Goal: Obtain resource: Download file/media

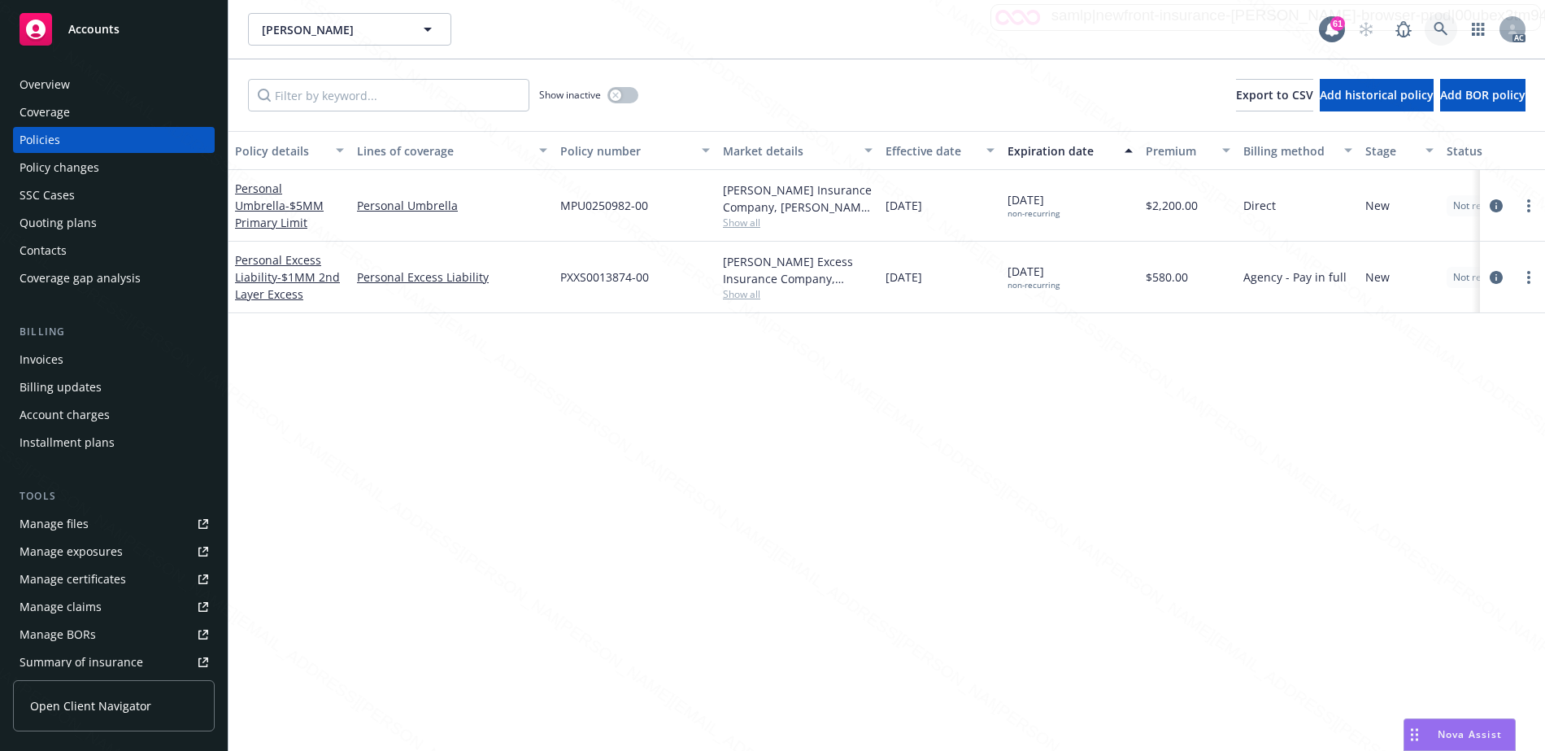
click at [1440, 27] on icon at bounding box center [1441, 29] width 15 height 15
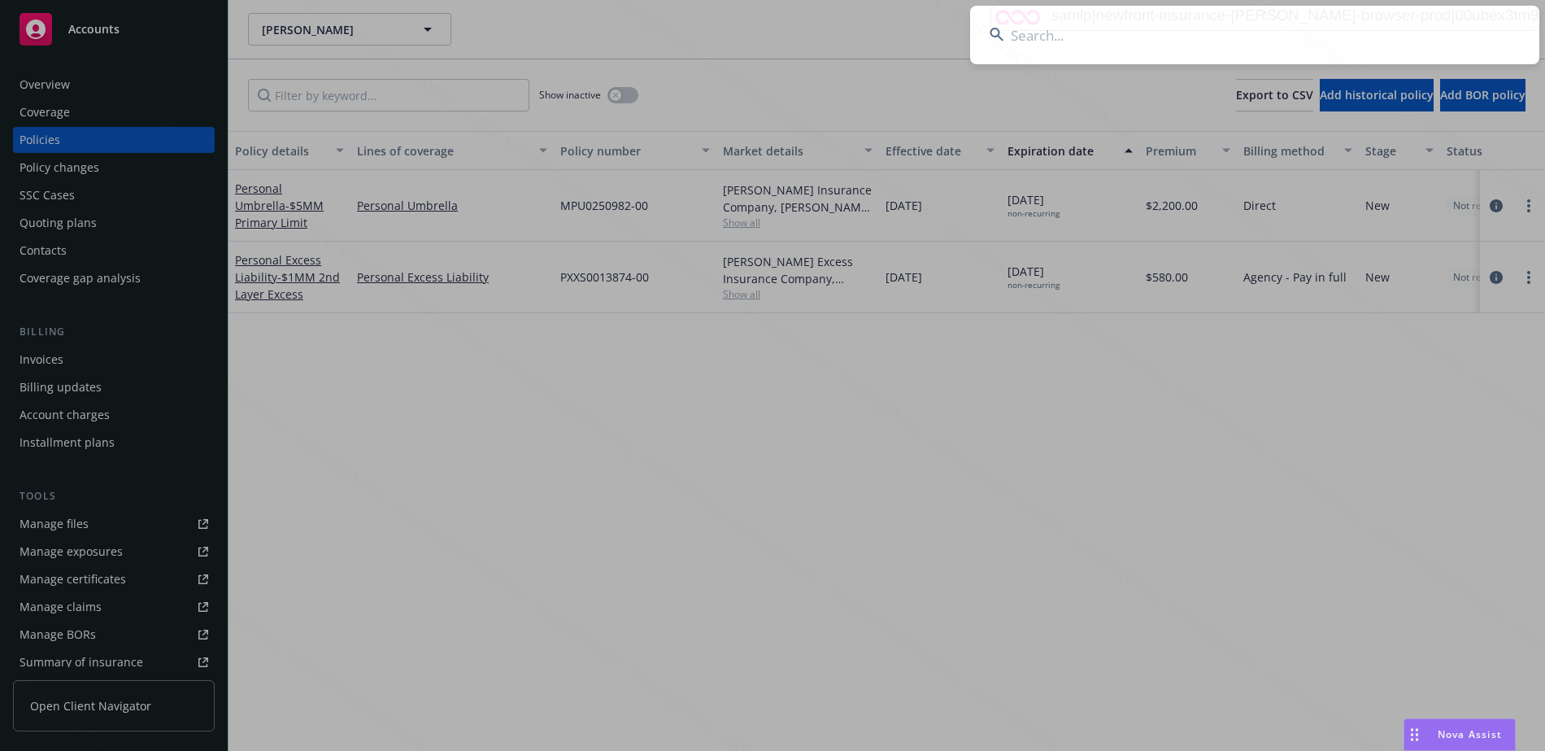
click at [1155, 38] on input at bounding box center [1254, 35] width 569 height 59
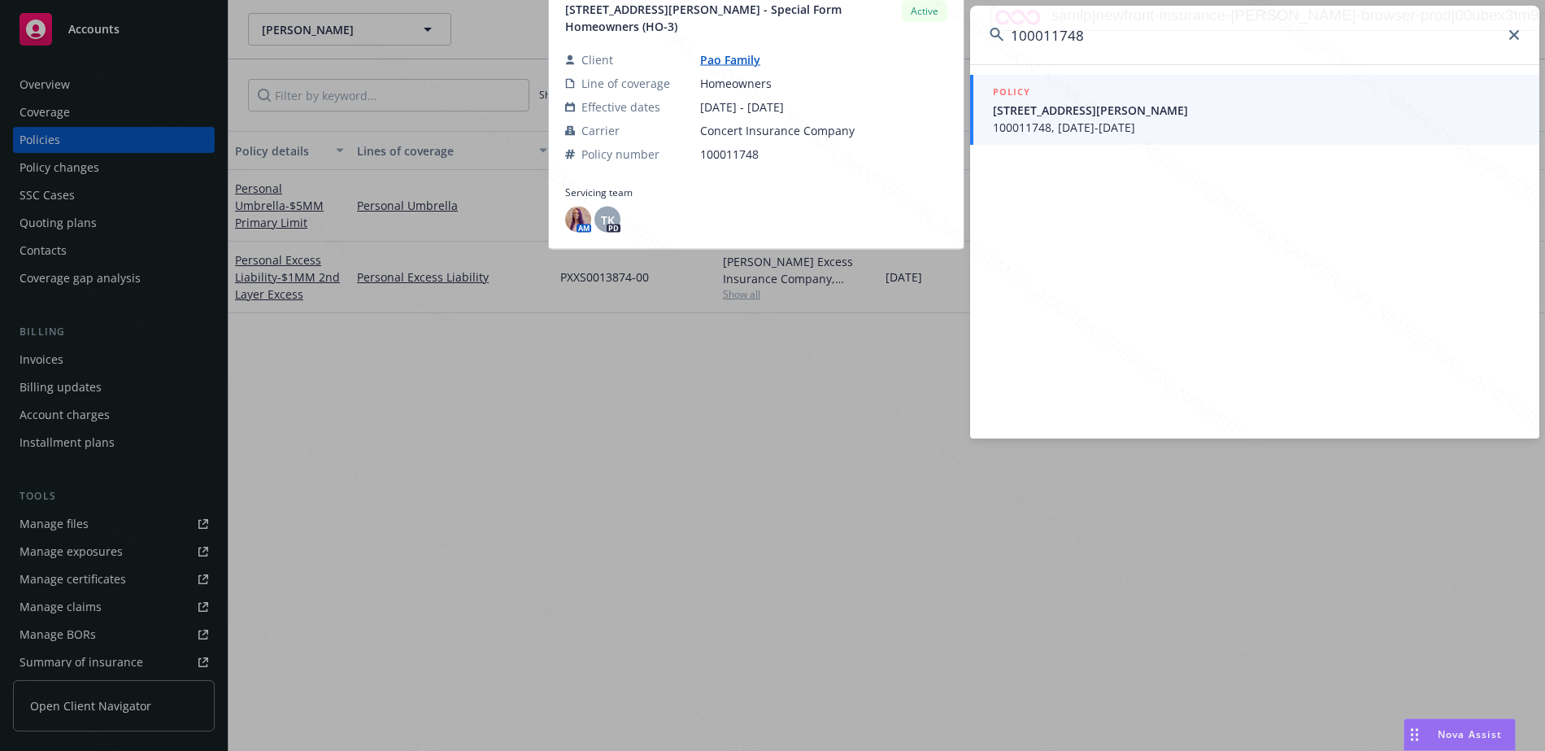
type input "100011748"
click at [1010, 128] on span "100011748, 01/03/2025-01/03/2026" at bounding box center [1256, 127] width 527 height 17
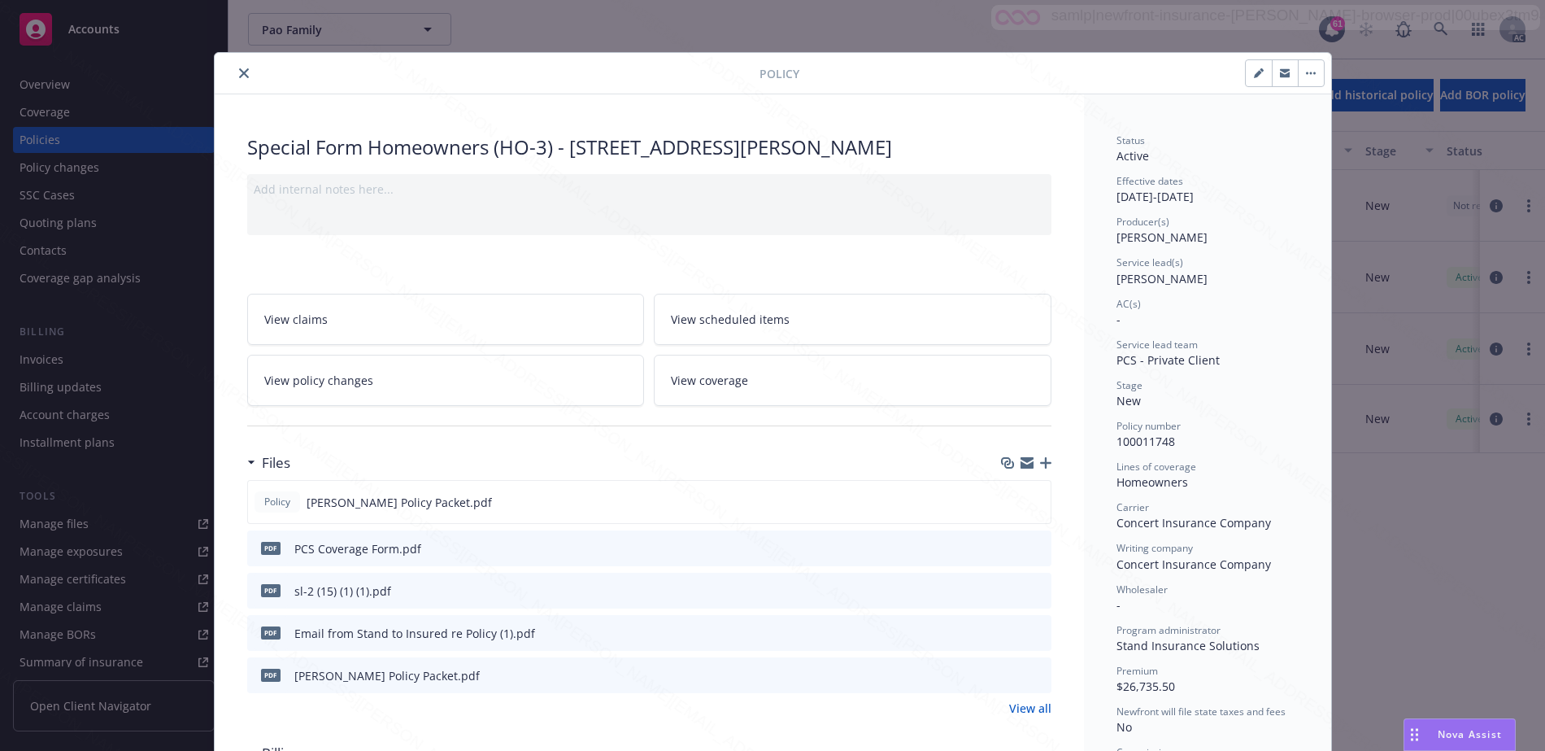
click at [529, 372] on link "View policy changes" at bounding box center [446, 380] width 398 height 51
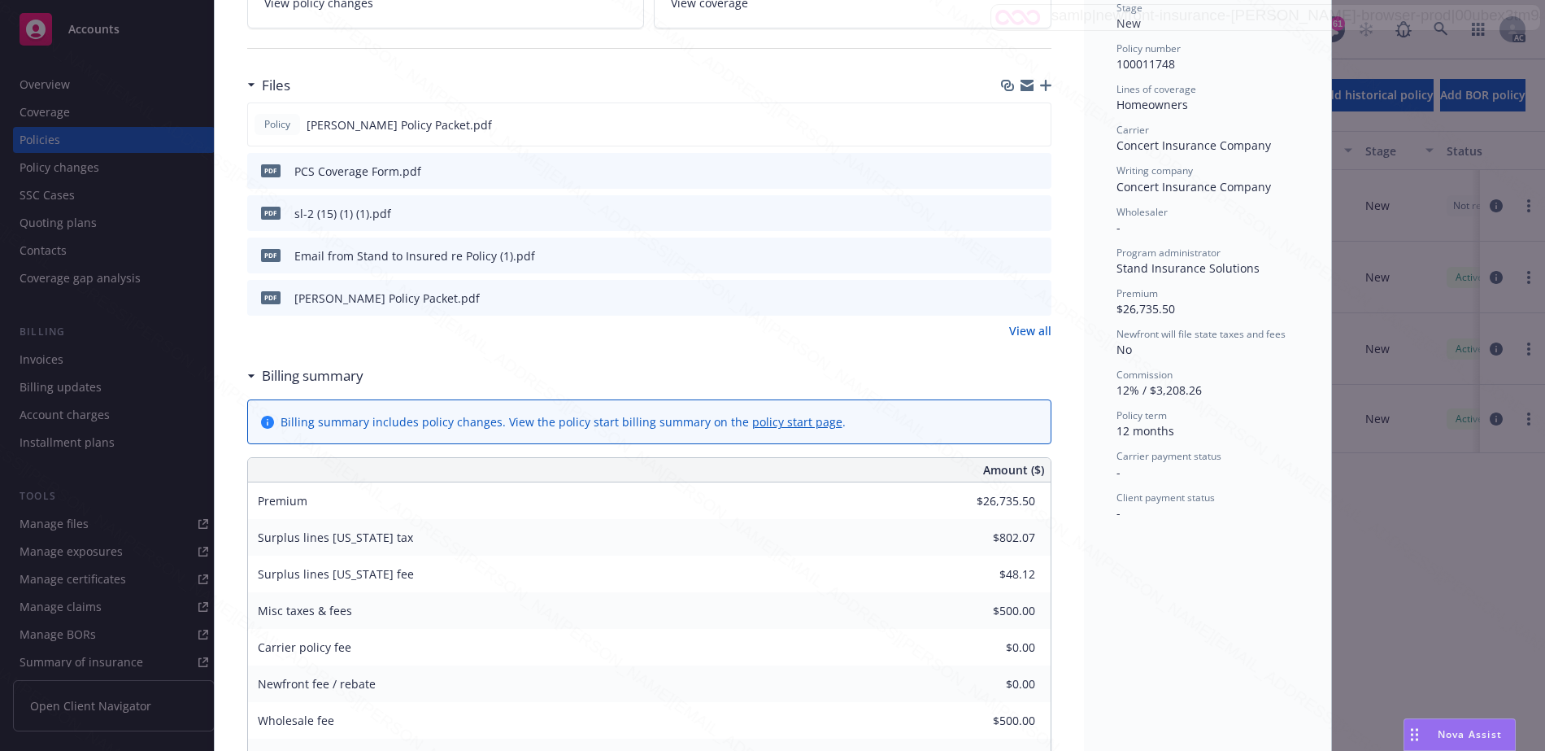
scroll to position [383, 0]
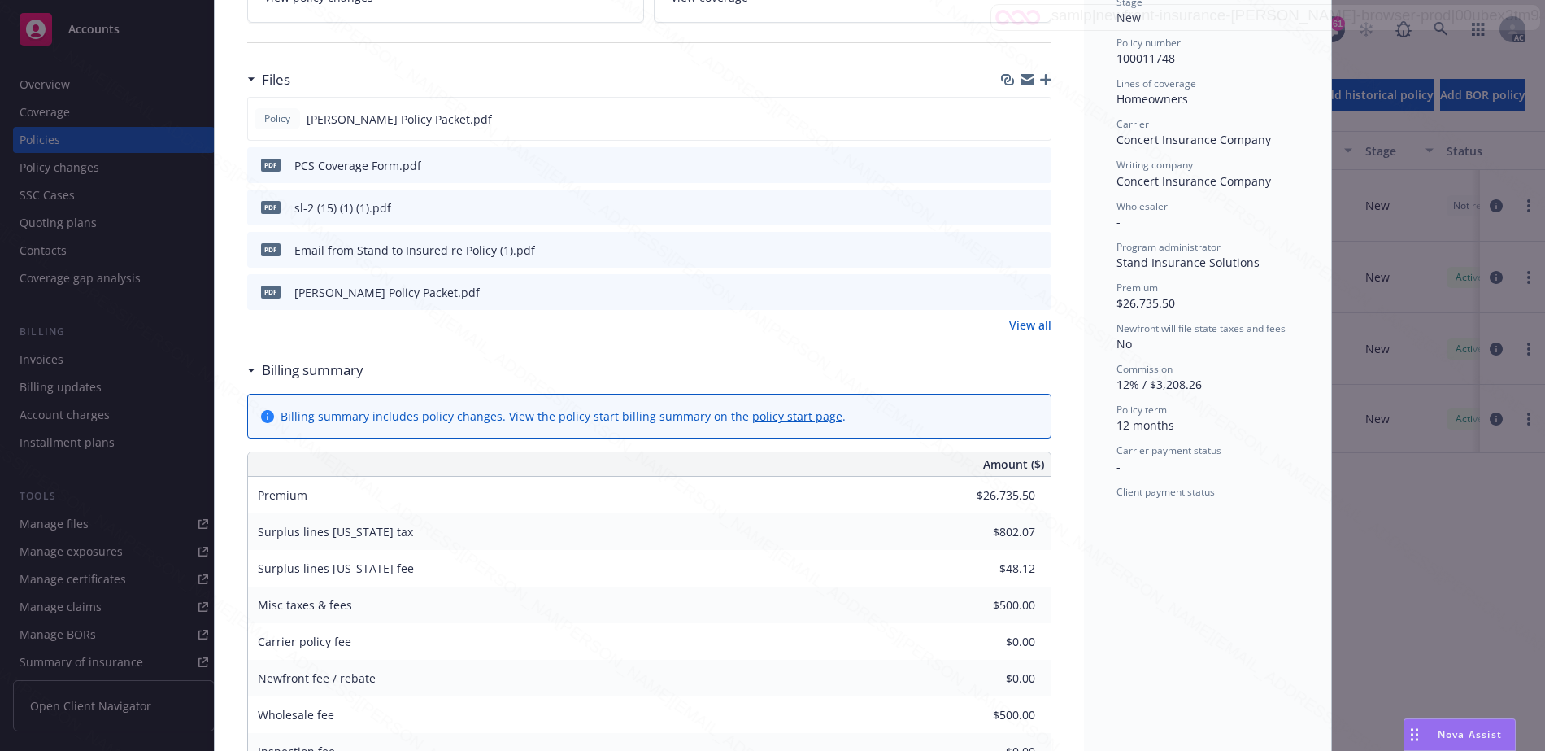
click at [237, 374] on div "Special Form Homeowners (HO-3) - 567 Hale St., Palo Alto, CA 94301 Add internal…" at bounding box center [649, 405] width 869 height 1388
click at [247, 372] on icon at bounding box center [250, 369] width 7 height 3
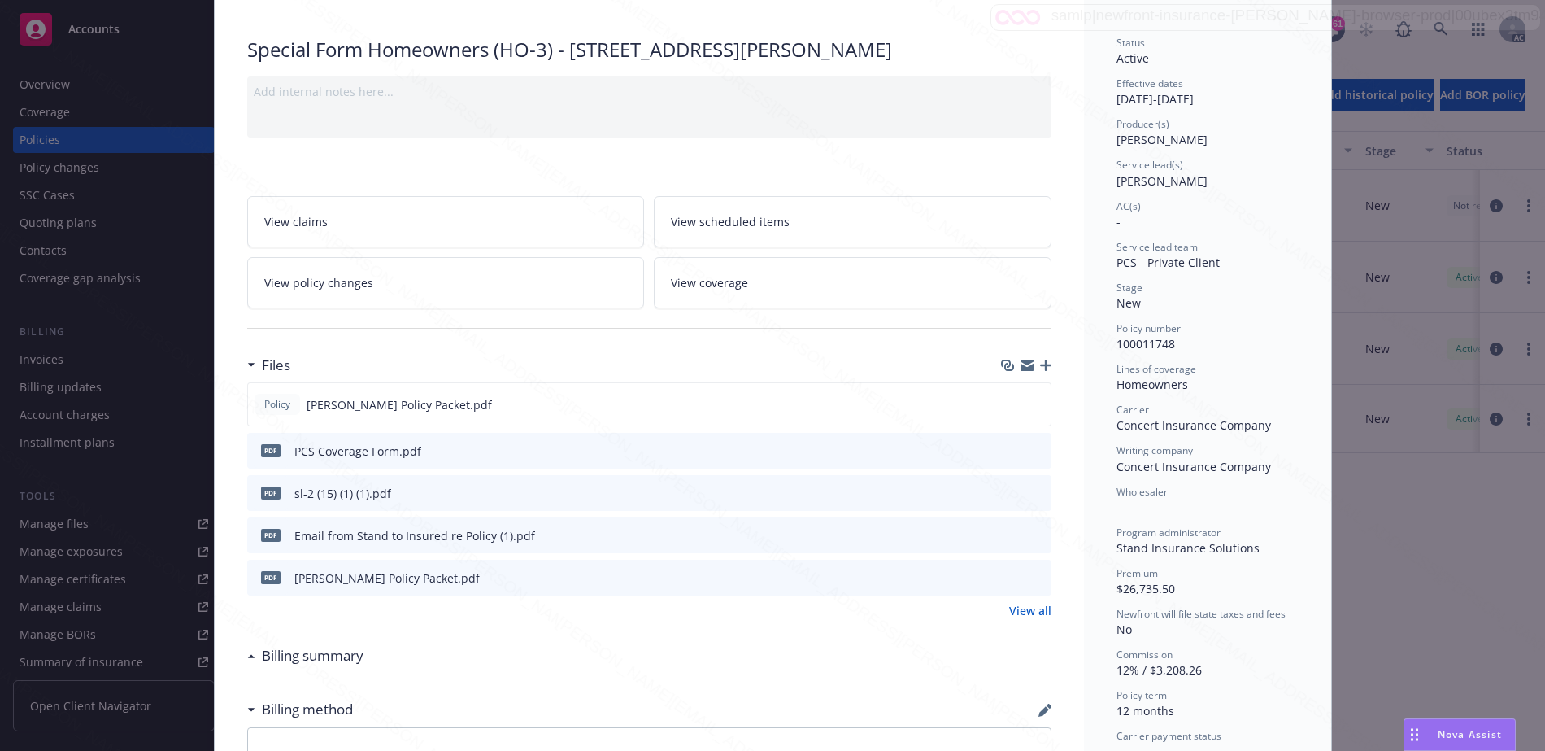
scroll to position [0, 0]
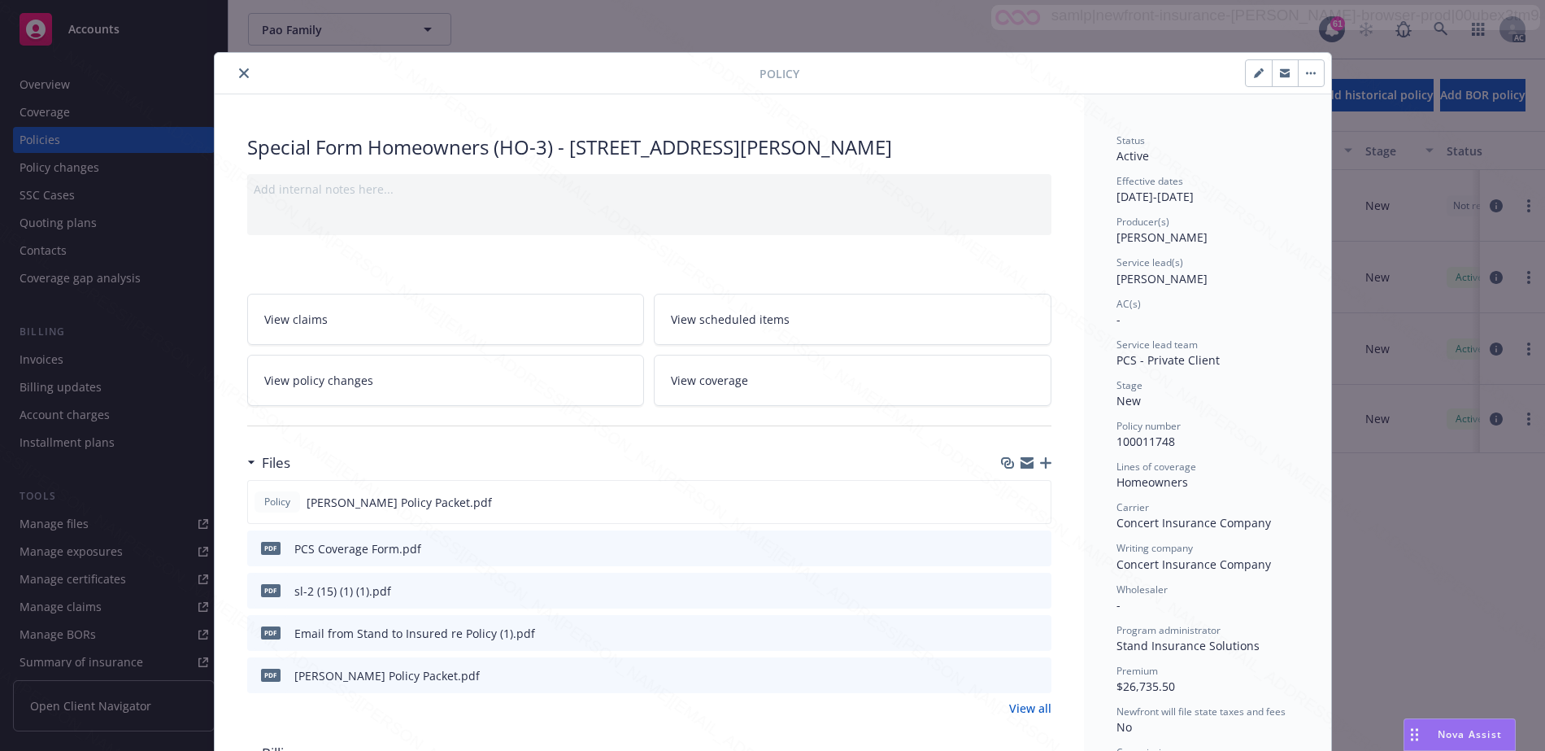
click at [239, 72] on icon "close" at bounding box center [244, 73] width 10 height 10
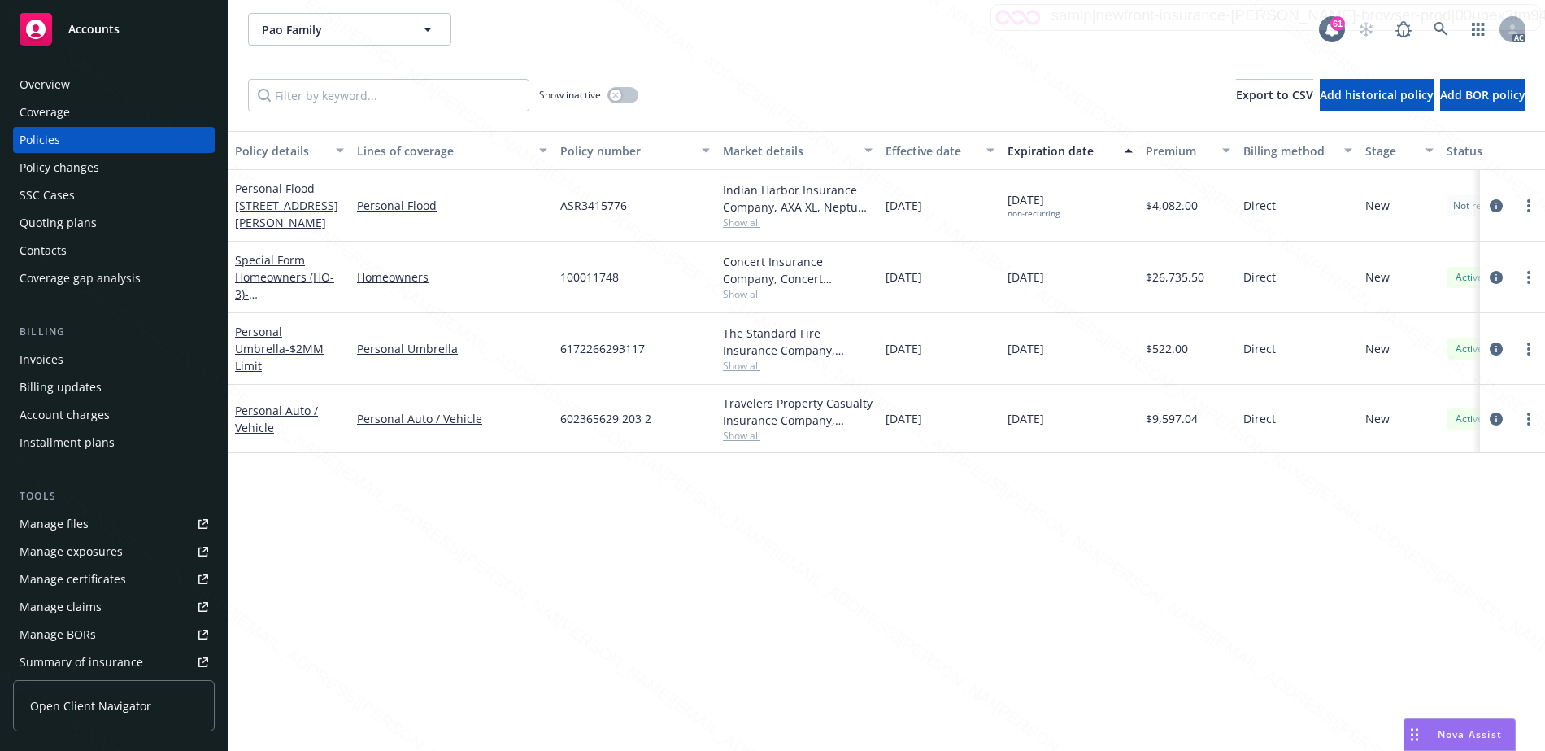
click at [51, 86] on div "Overview" at bounding box center [45, 85] width 50 height 26
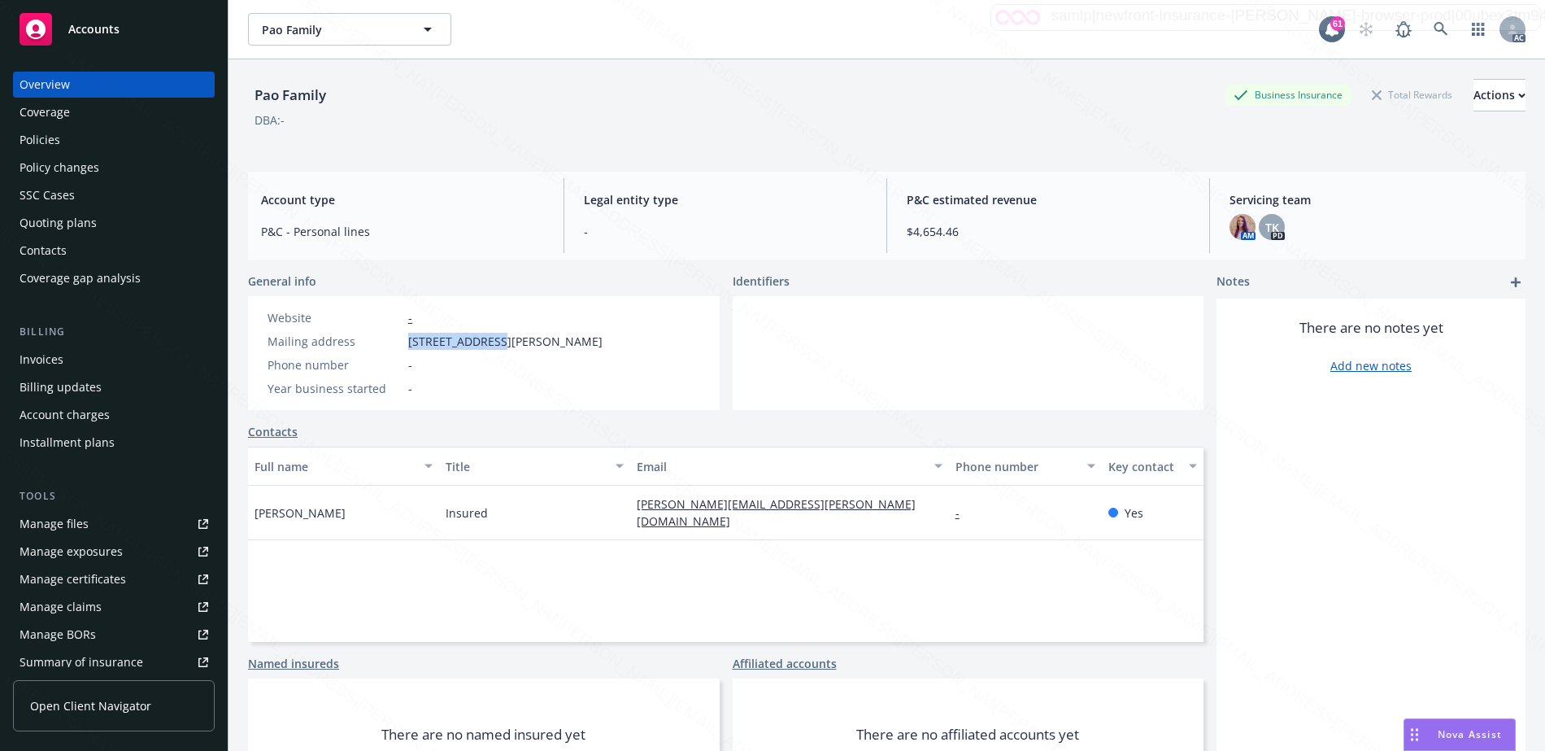
drag, startPoint x: 407, startPoint y: 342, endPoint x: 490, endPoint y: 334, distance: 83.3
click at [489, 336] on div "Mailing address 567 Hale Street, Palo Alto, CA, 94301" at bounding box center [435, 341] width 348 height 17
copy span "567 Hale Street"
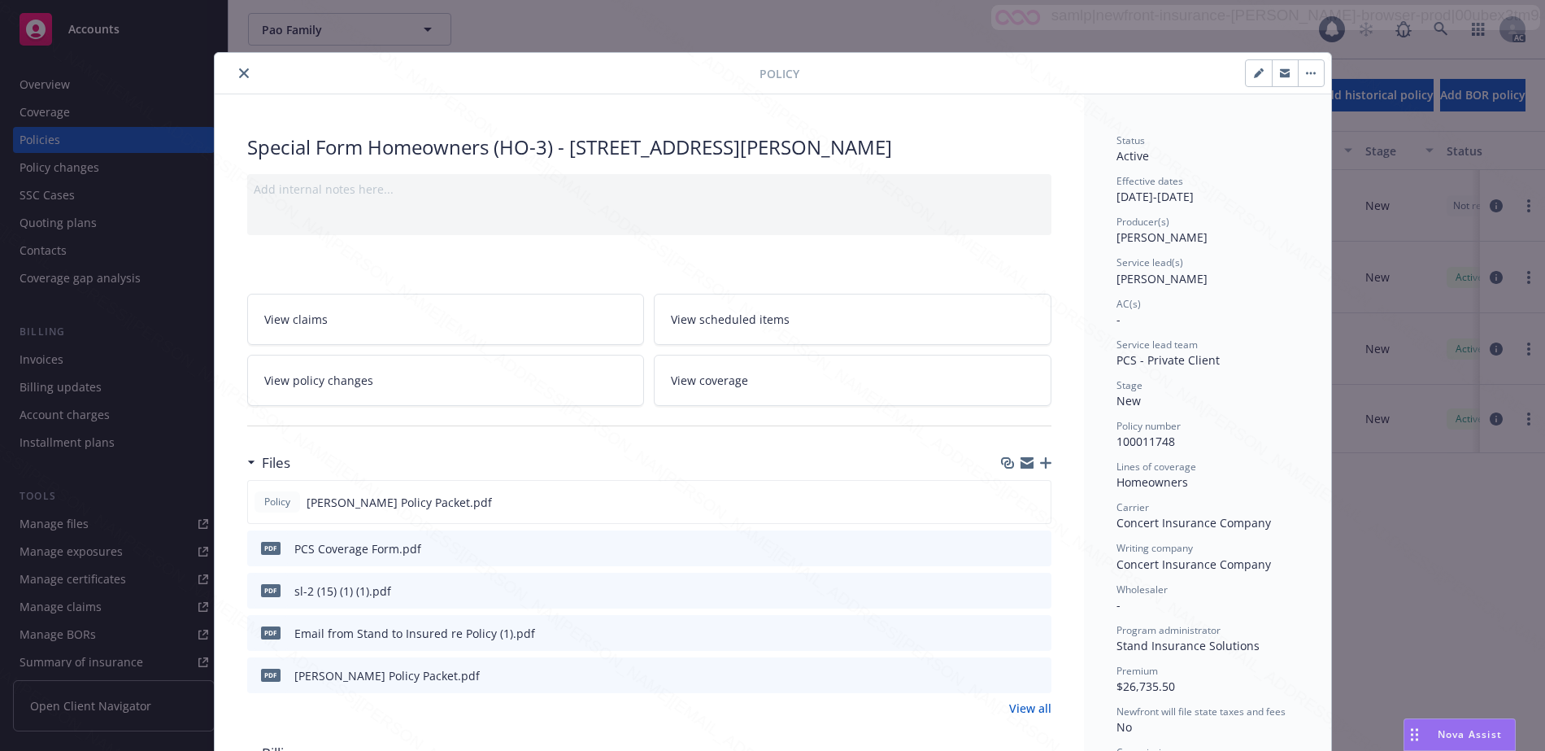
scroll to position [49, 0]
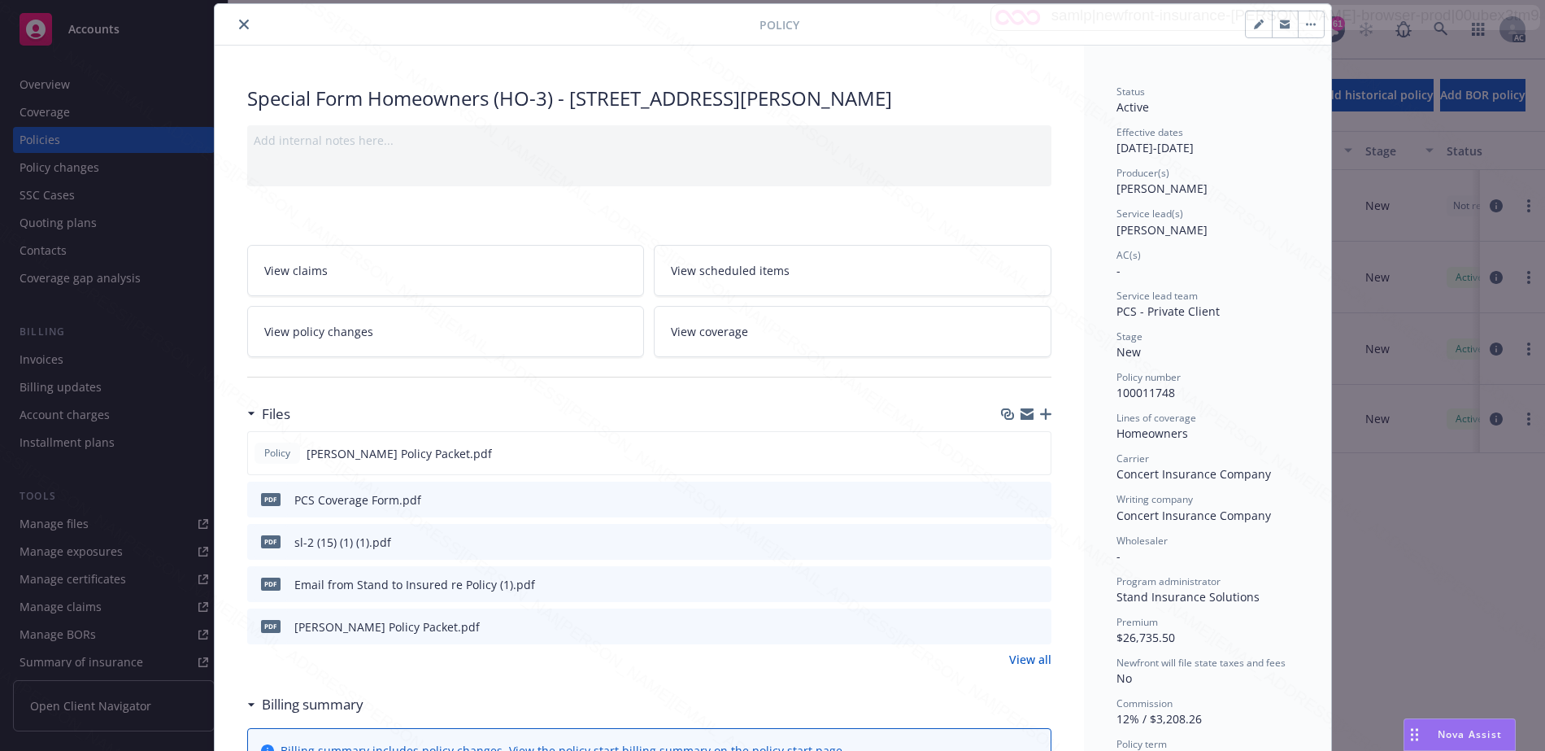
click at [239, 27] on icon "close" at bounding box center [244, 25] width 10 height 10
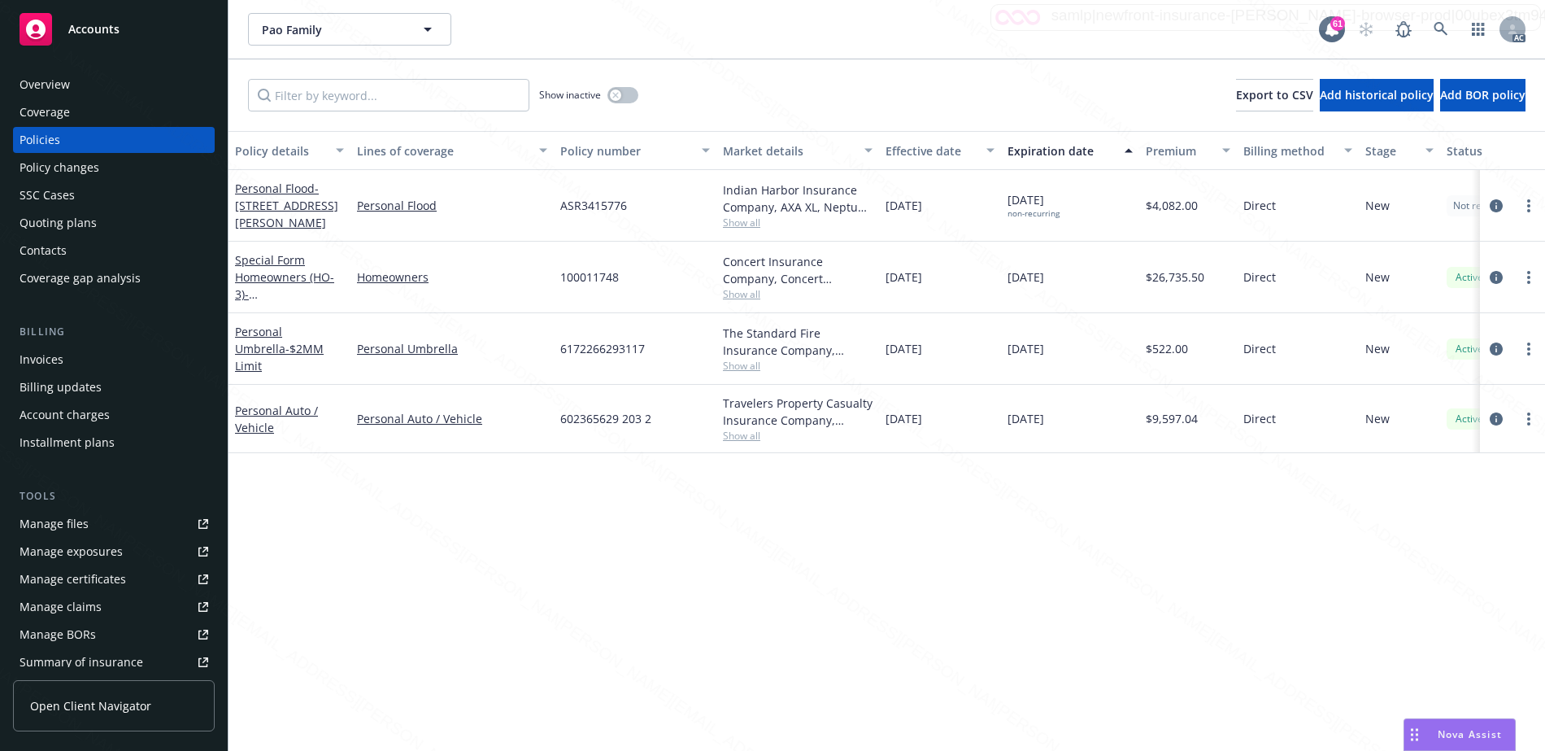
click at [81, 88] on div "Overview" at bounding box center [114, 85] width 189 height 26
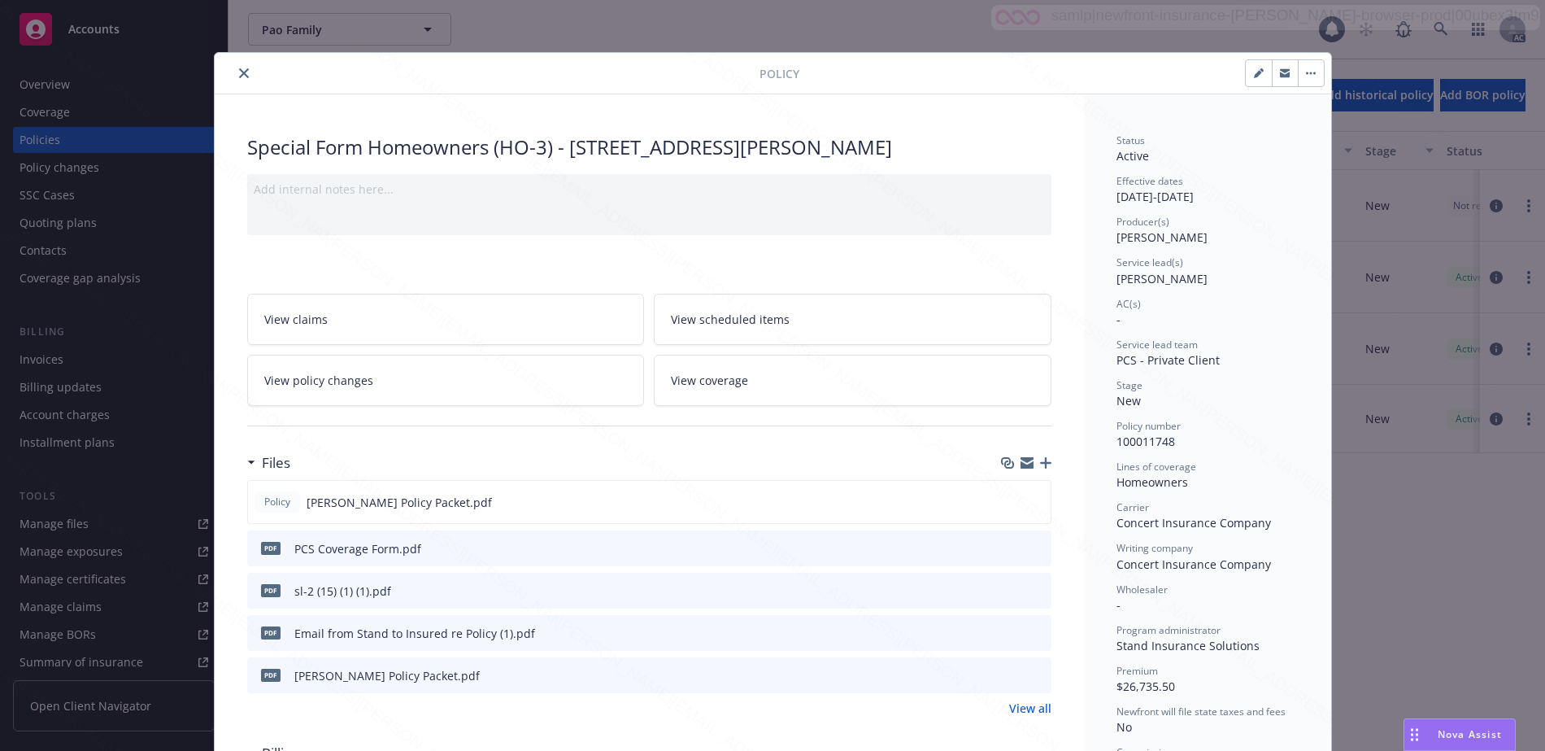
scroll to position [49, 0]
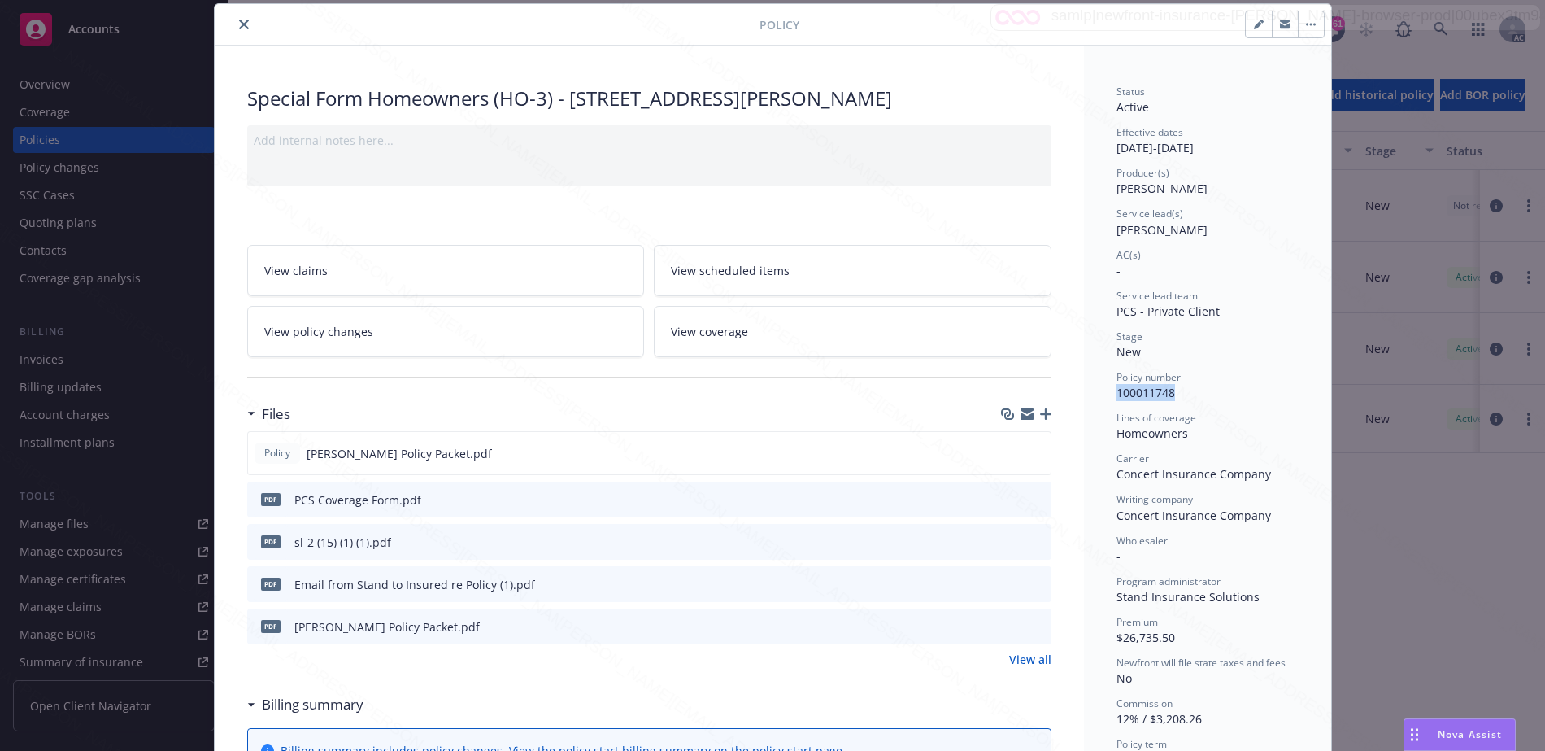
drag, startPoint x: 1108, startPoint y: 394, endPoint x: 1178, endPoint y: 395, distance: 70.0
click at [1178, 395] on div "Status Active Effective dates 01/03/2025 - 01/03/2026 Producer(s) Tiffany Kippe…" at bounding box center [1207, 740] width 247 height 1388
copy span "100011748"
click at [1064, 424] on div "Special Form Homeowners (HO-3) - 567 Hale St., Palo Alto, CA 94301 Add internal…" at bounding box center [649, 740] width 869 height 1388
click at [247, 704] on icon at bounding box center [250, 704] width 7 height 3
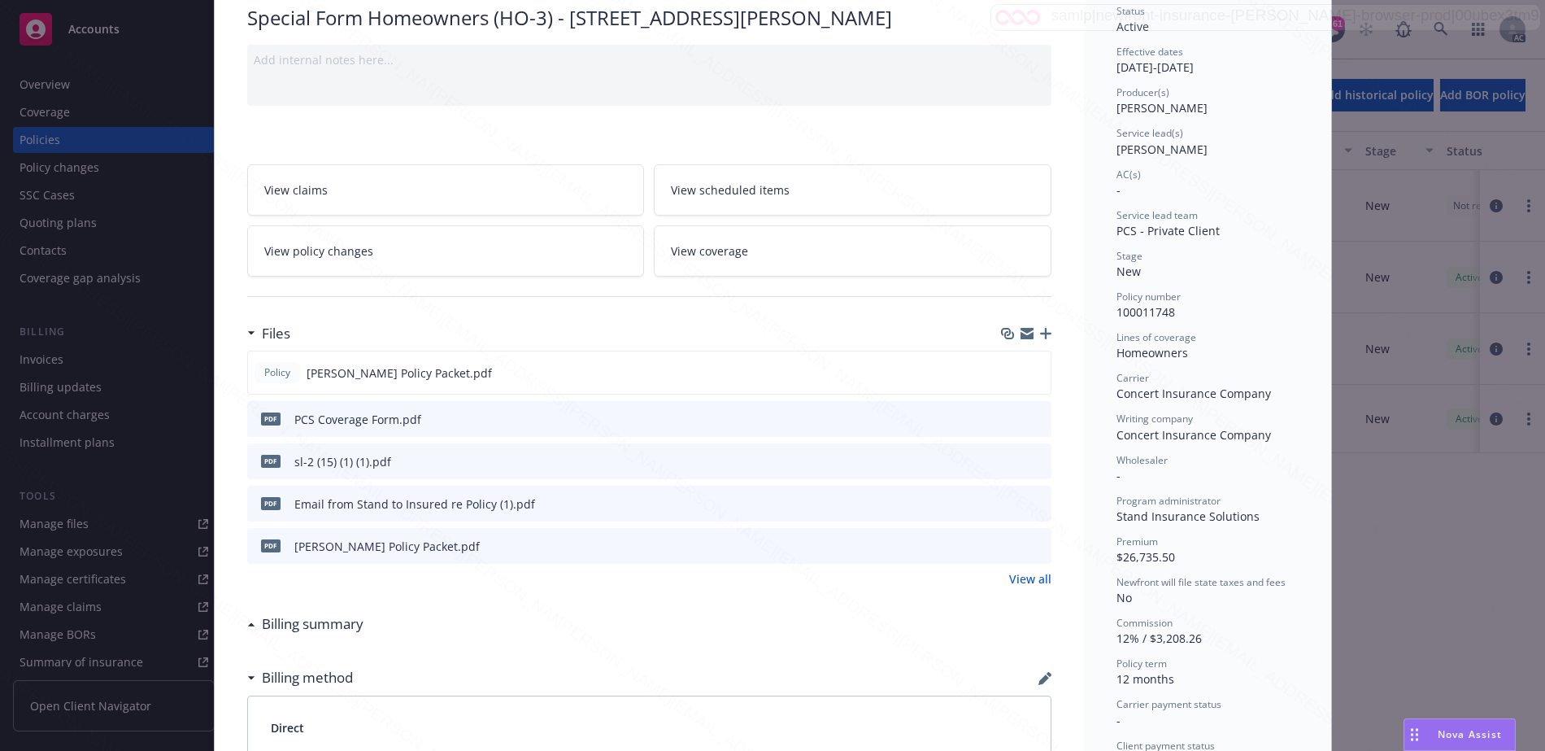
scroll to position [128, 0]
click at [1004, 378] on icon "download file" at bounding box center [1008, 378] width 13 height 4
drag, startPoint x: 1112, startPoint y: 355, endPoint x: 1187, endPoint y: 354, distance: 74.8
click at [1187, 354] on div "Homeowners" at bounding box center [1208, 354] width 182 height 17
copy span "Homeowners"
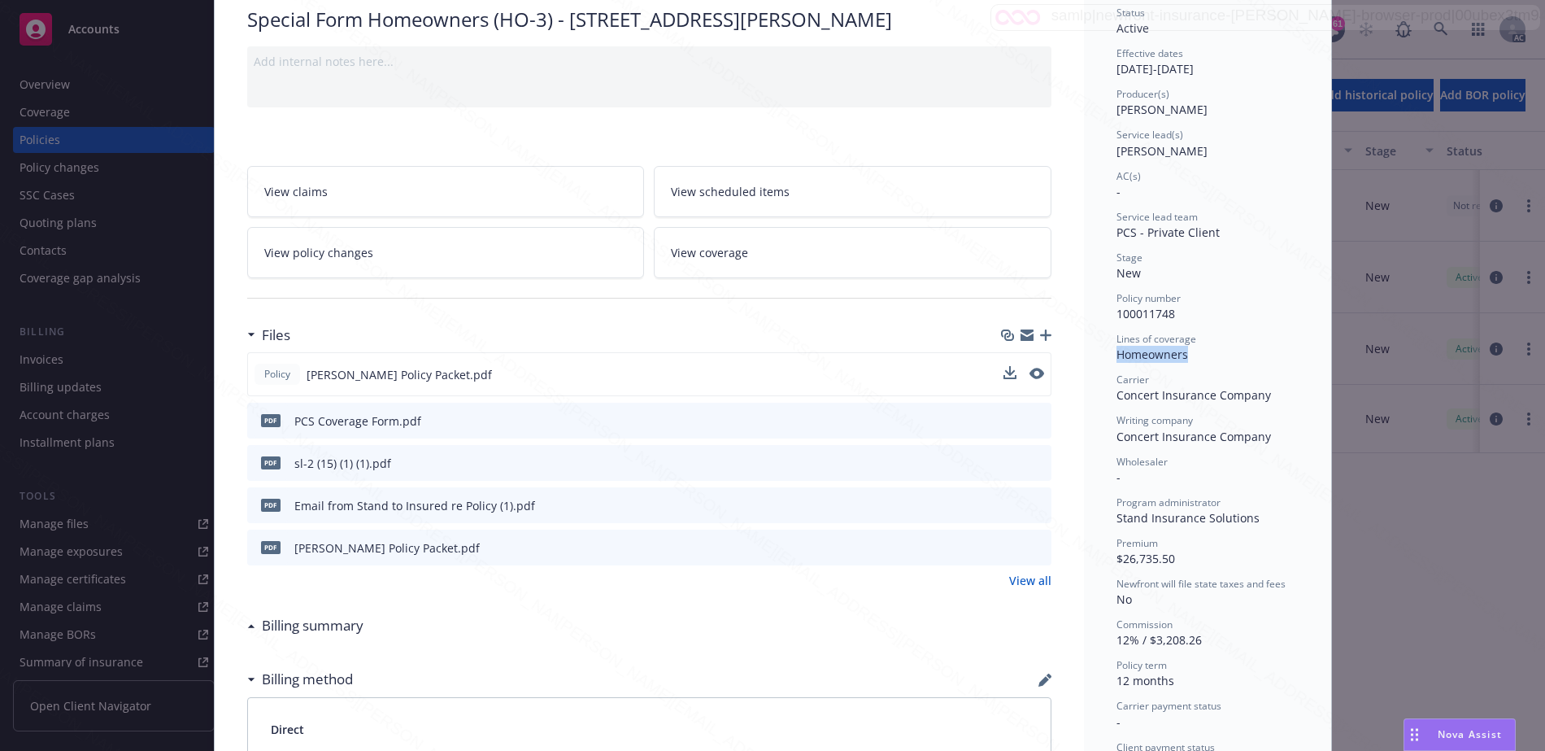
scroll to position [0, 0]
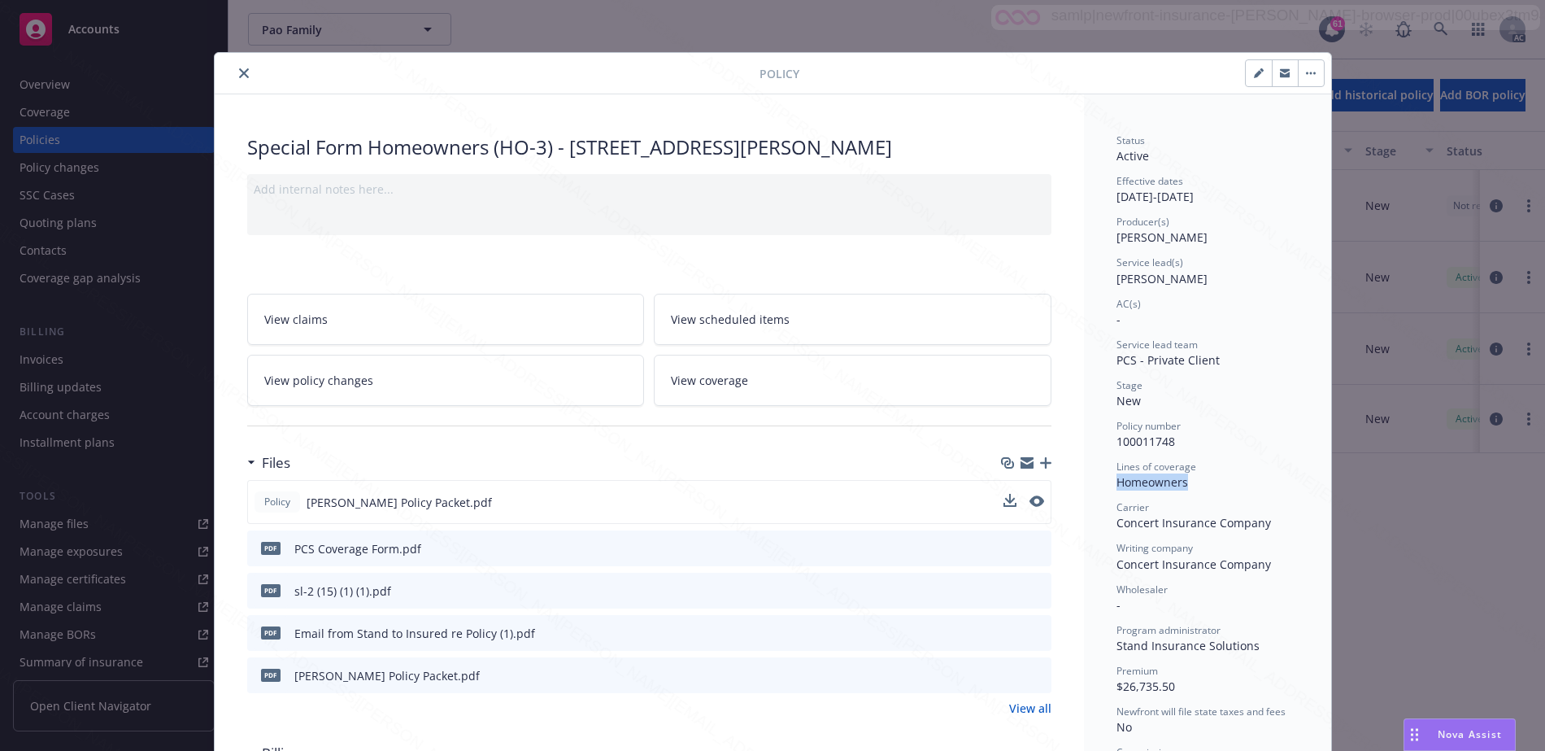
click at [1313, 72] on button "button" at bounding box center [1311, 73] width 26 height 26
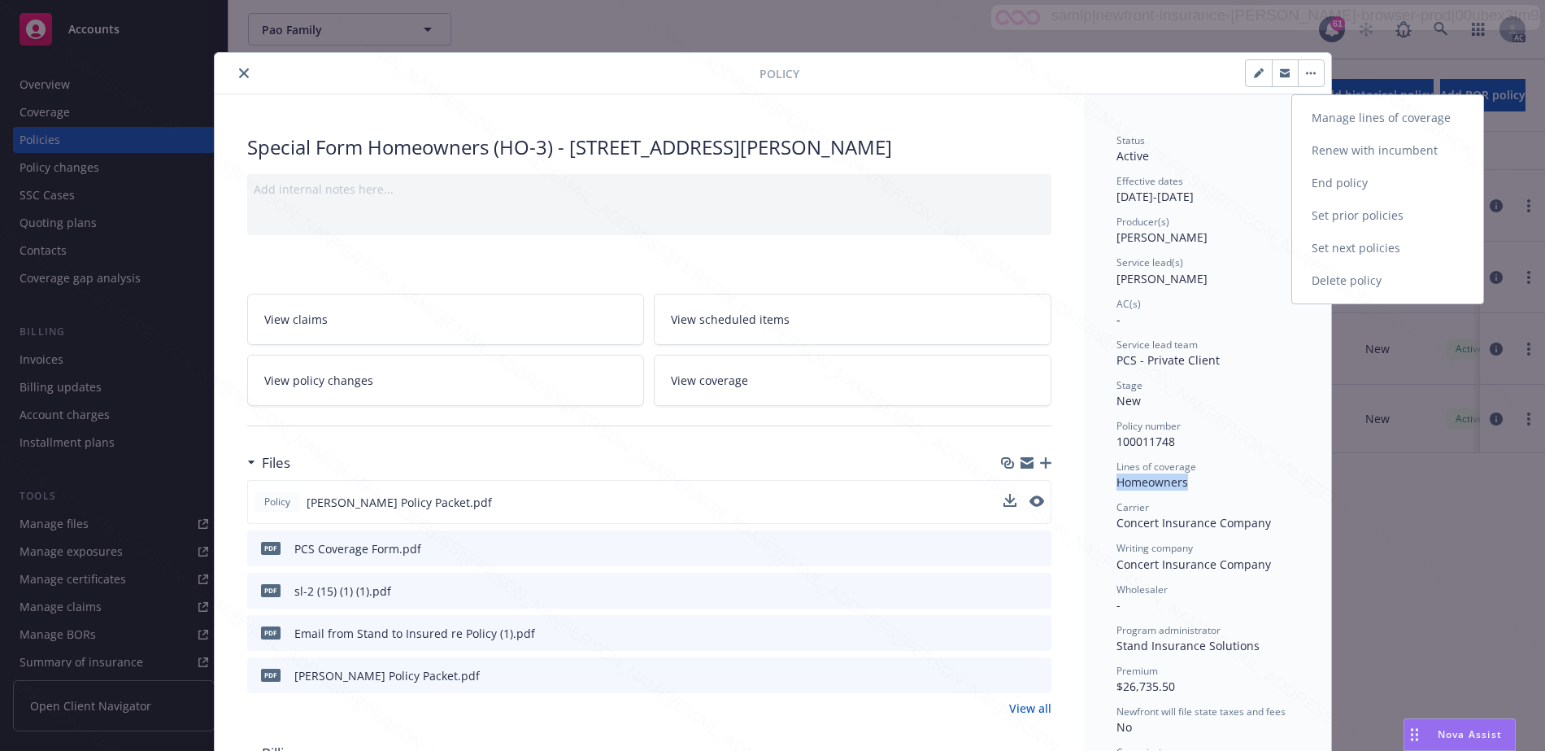
click at [1335, 176] on link "End policy" at bounding box center [1387, 183] width 191 height 33
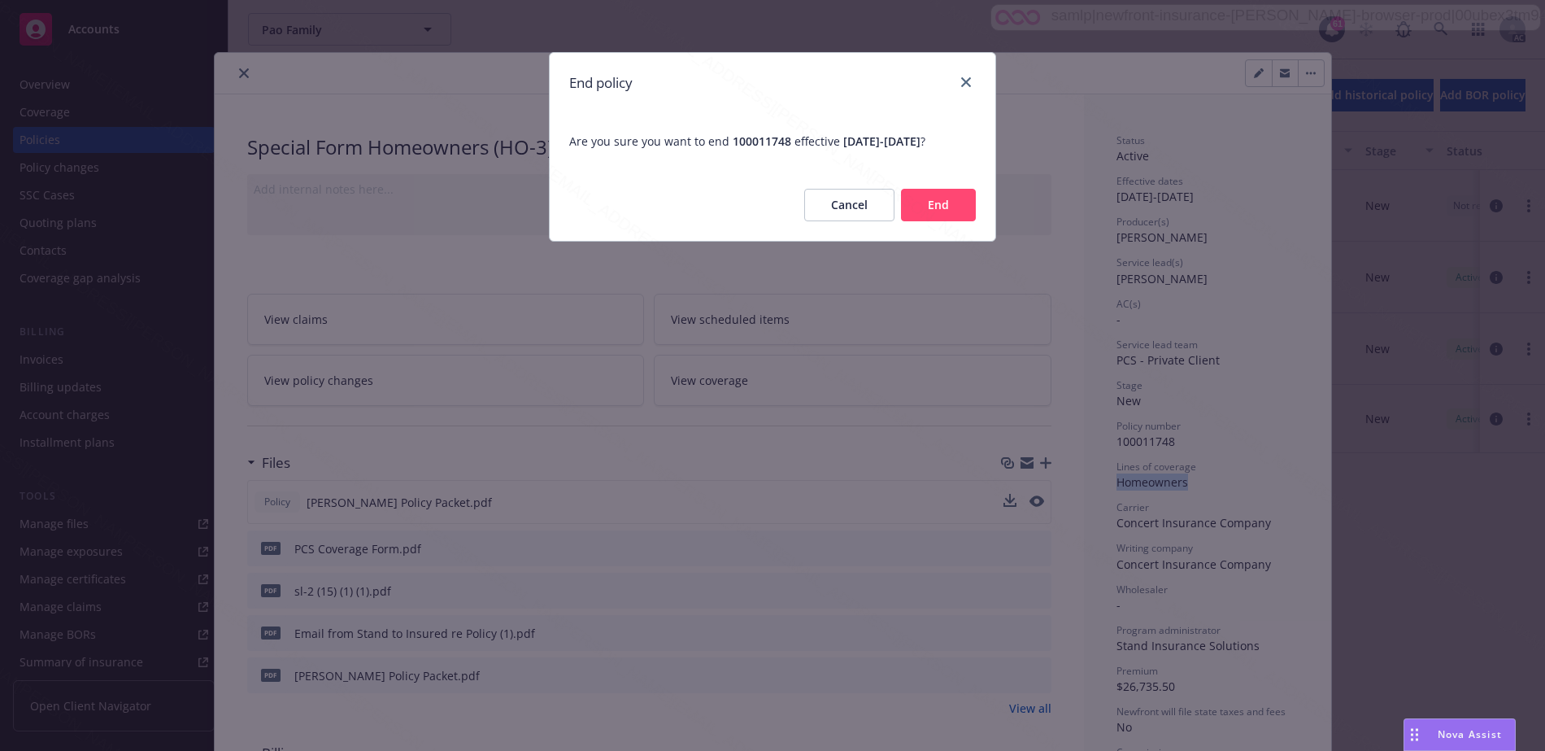
click at [950, 207] on button "End" at bounding box center [938, 205] width 75 height 33
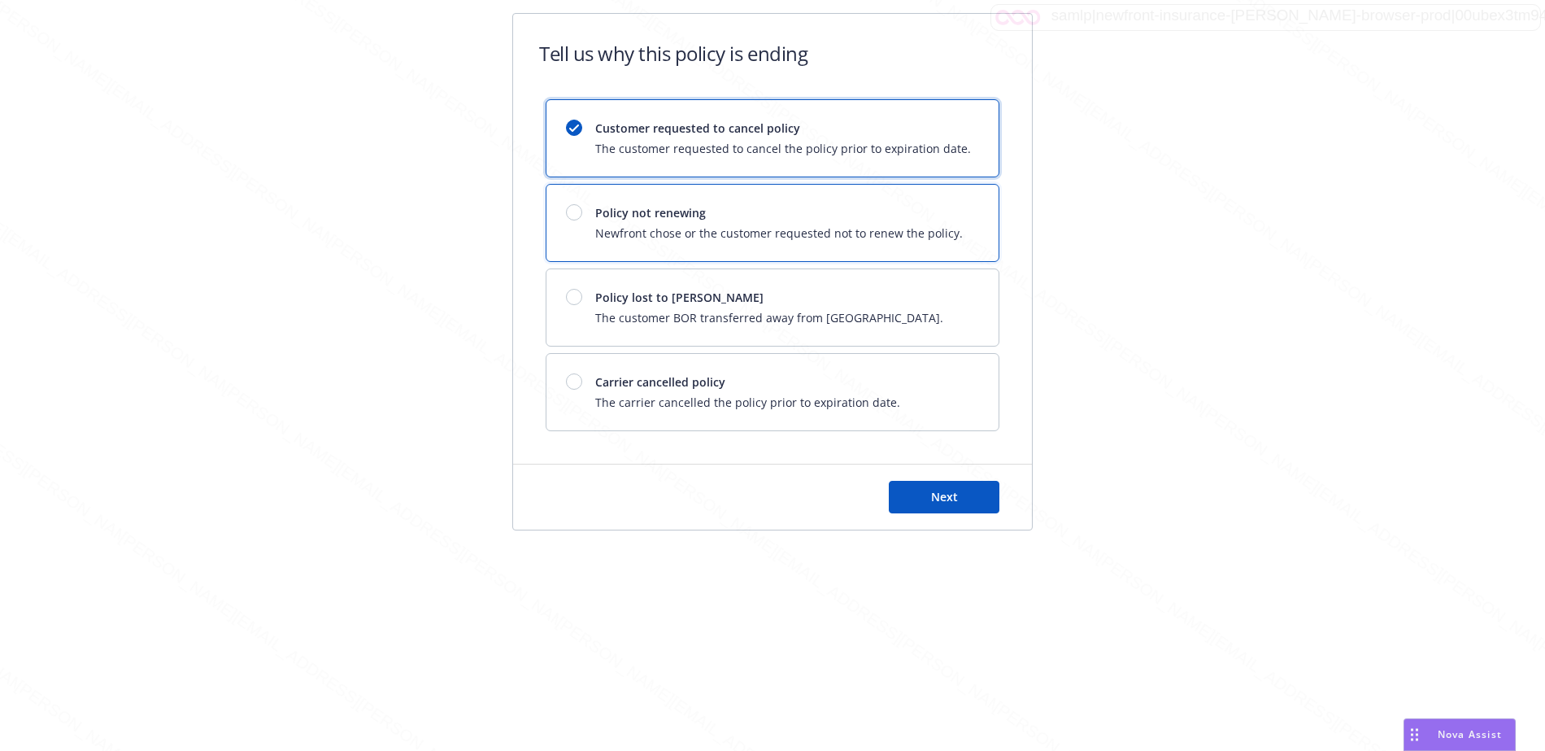
click at [949, 208] on span "Policy not renewing" at bounding box center [779, 212] width 368 height 17
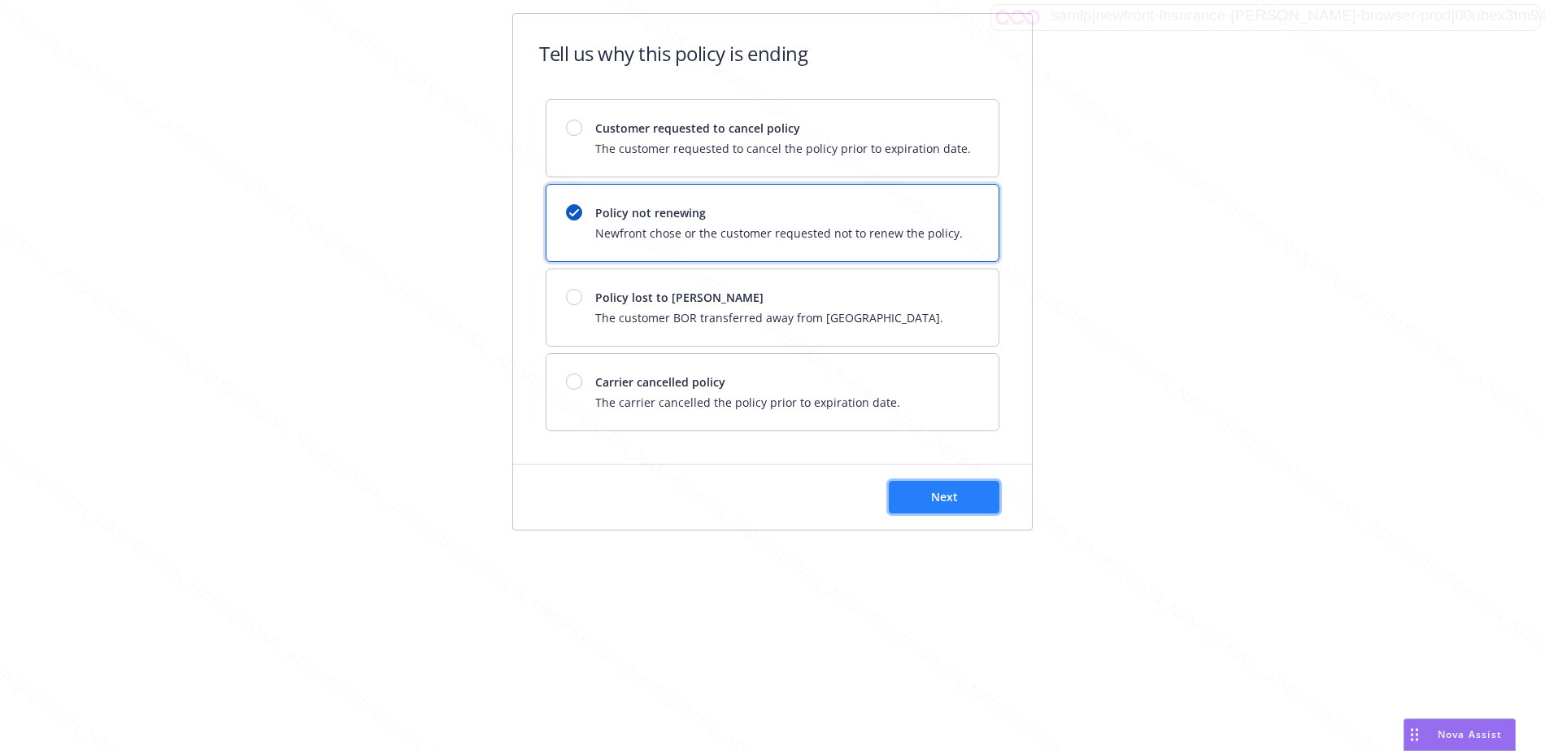
click at [950, 504] on button "Next" at bounding box center [944, 497] width 111 height 33
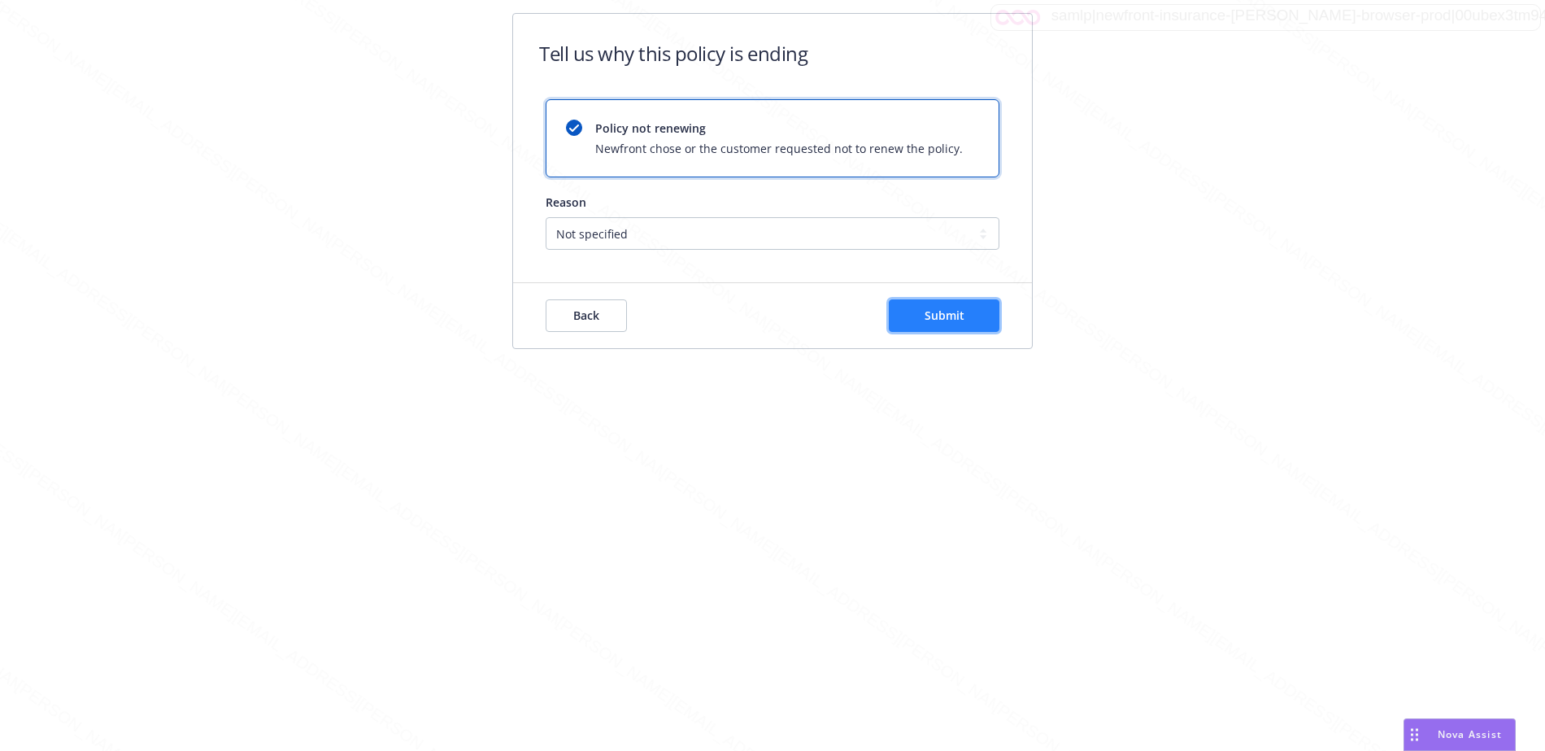
click at [917, 329] on button "Submit" at bounding box center [944, 315] width 111 height 33
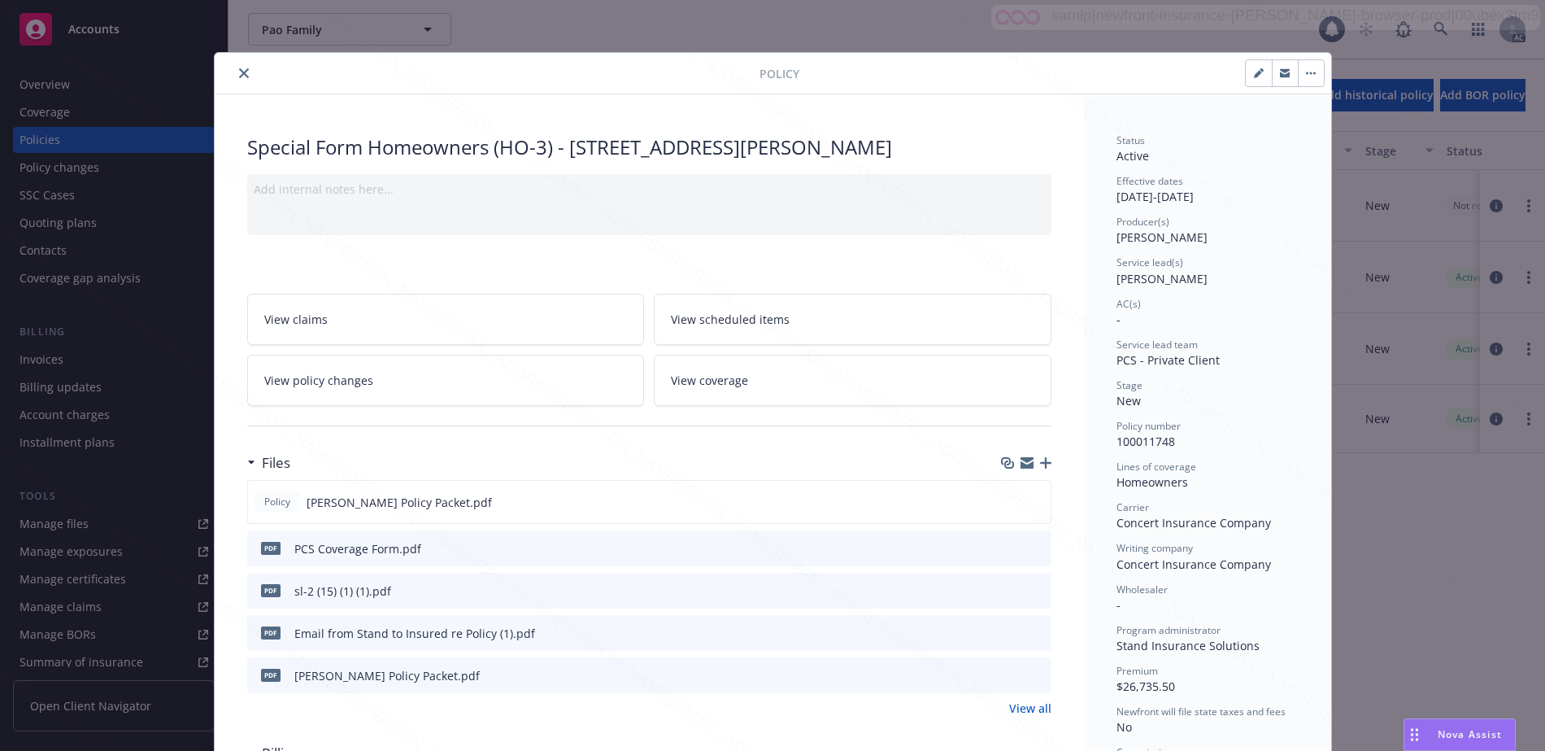
scroll to position [49, 0]
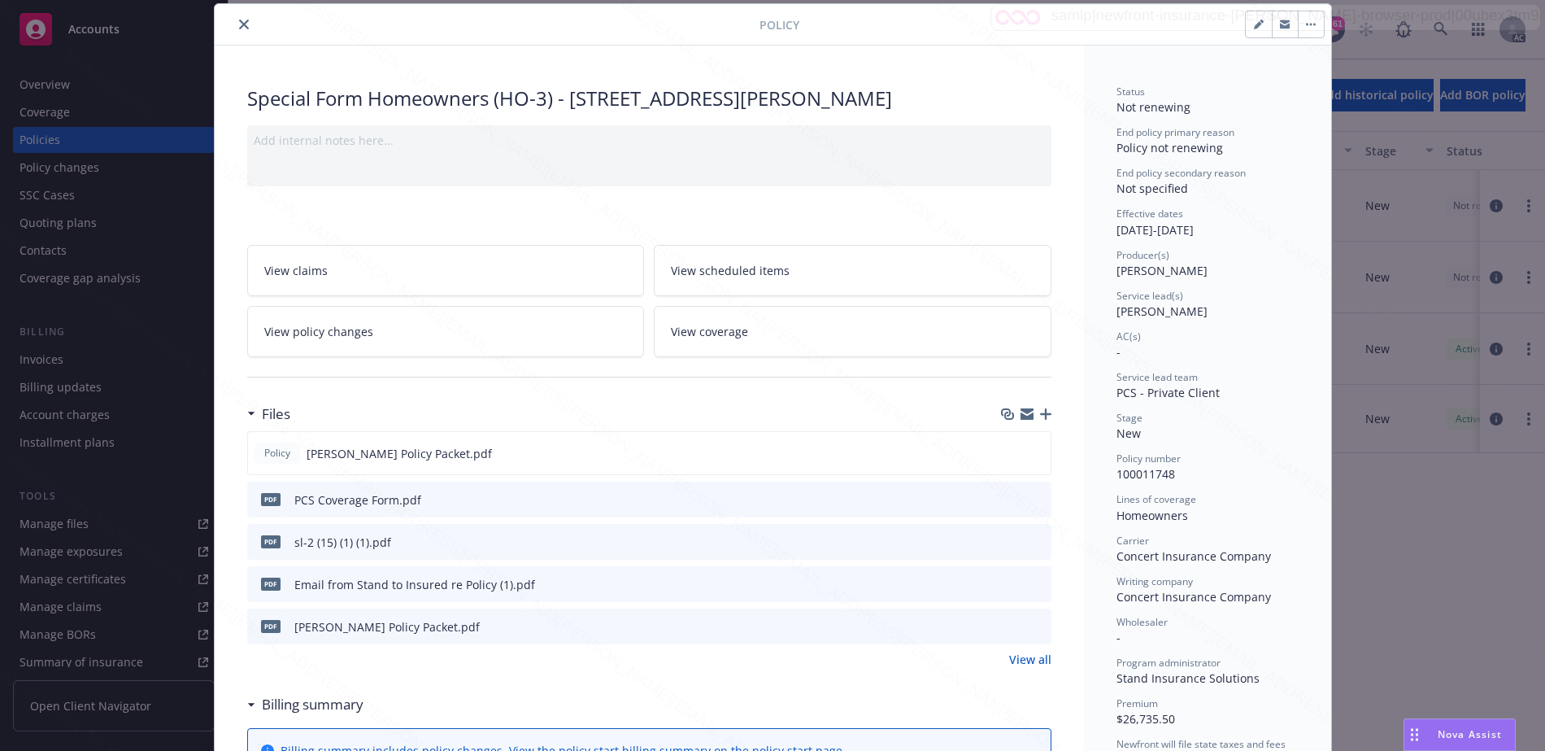
click at [243, 25] on button "close" at bounding box center [244, 25] width 20 height 20
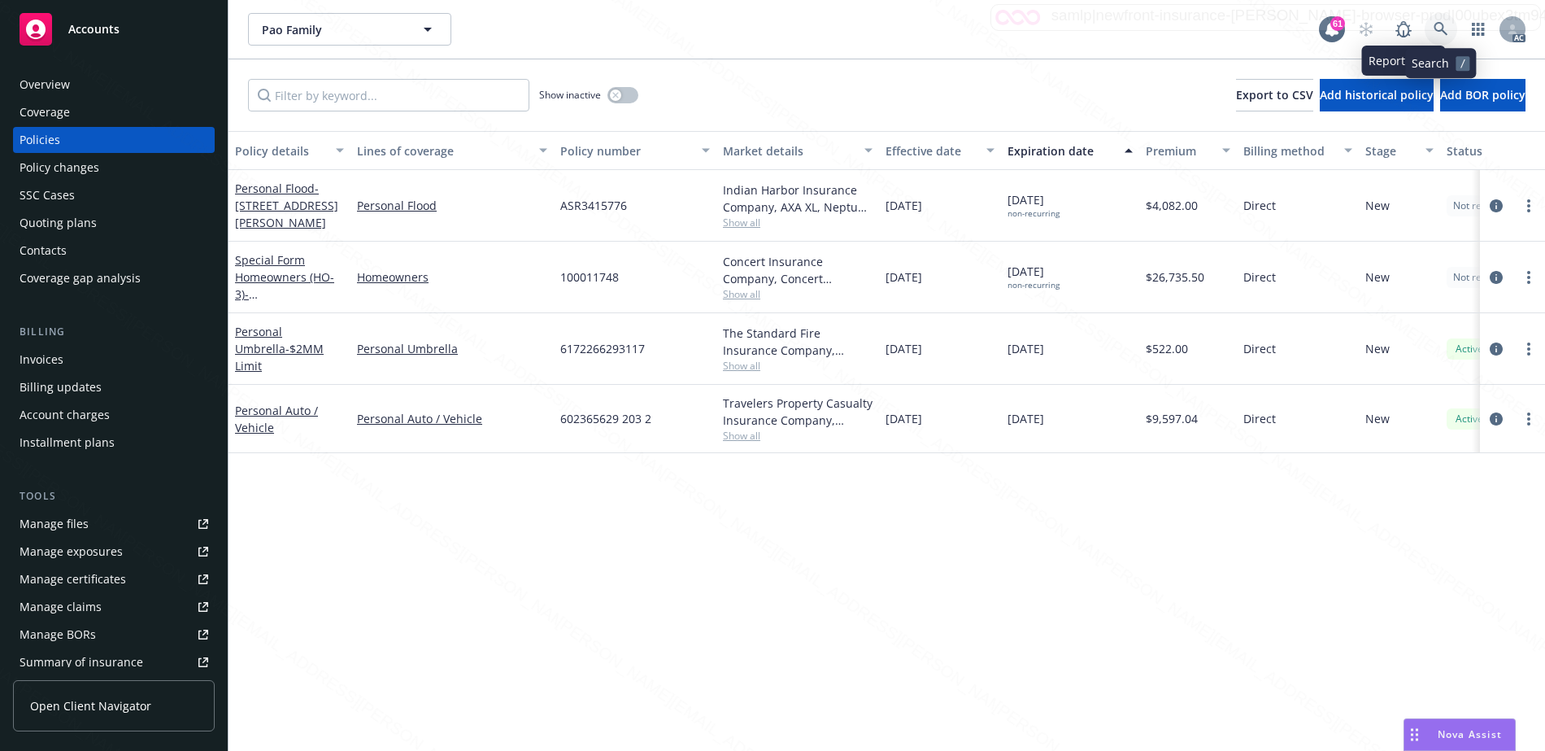
click at [1431, 33] on link at bounding box center [1441, 29] width 33 height 33
click at [1428, 28] on link at bounding box center [1441, 29] width 33 height 33
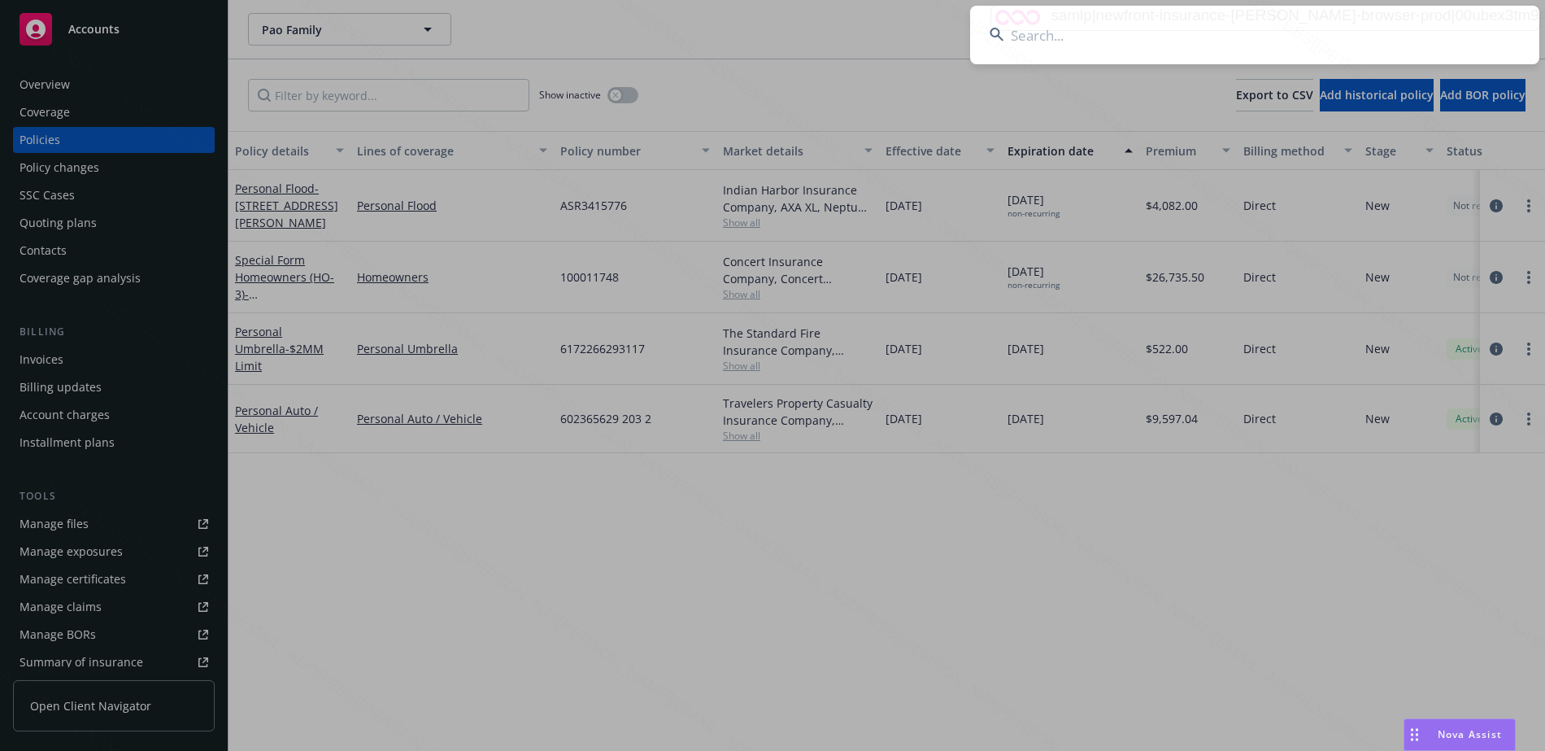
click at [1144, 44] on input at bounding box center [1254, 35] width 569 height 59
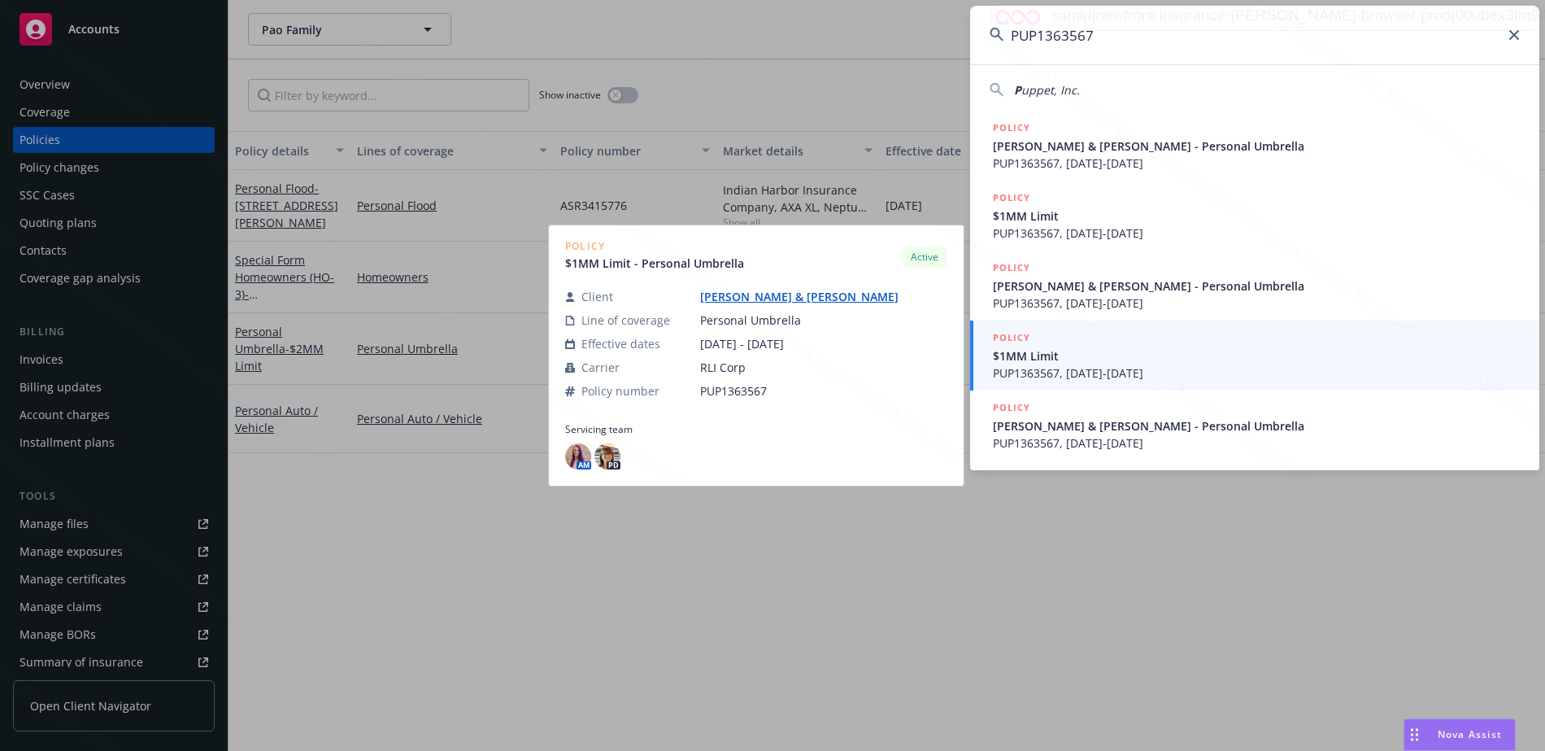
type input "PUP1363567"
click at [1107, 365] on span "PUP1363567, [DATE]-[DATE]" at bounding box center [1256, 372] width 527 height 17
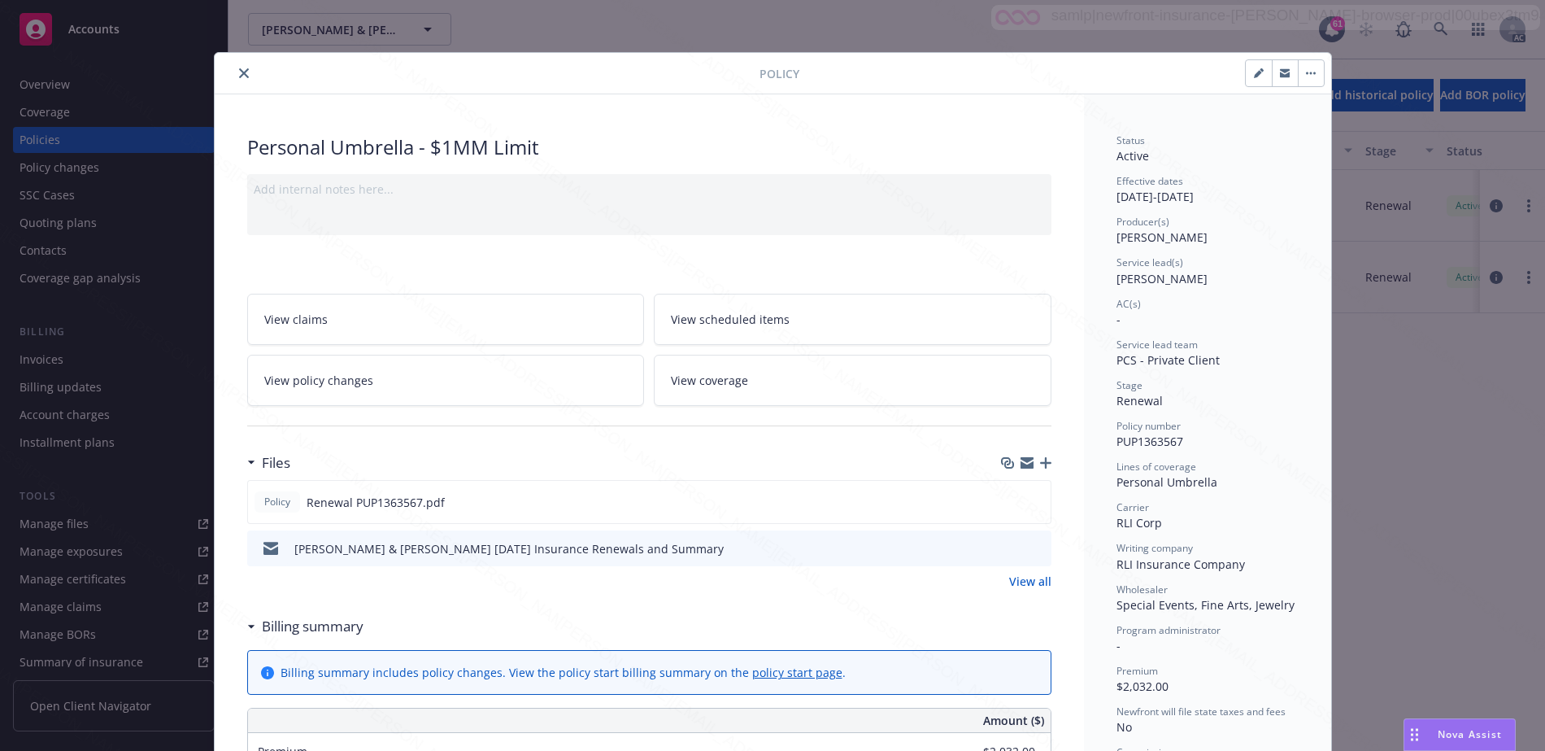
click at [511, 399] on link "View policy changes" at bounding box center [446, 380] width 398 height 51
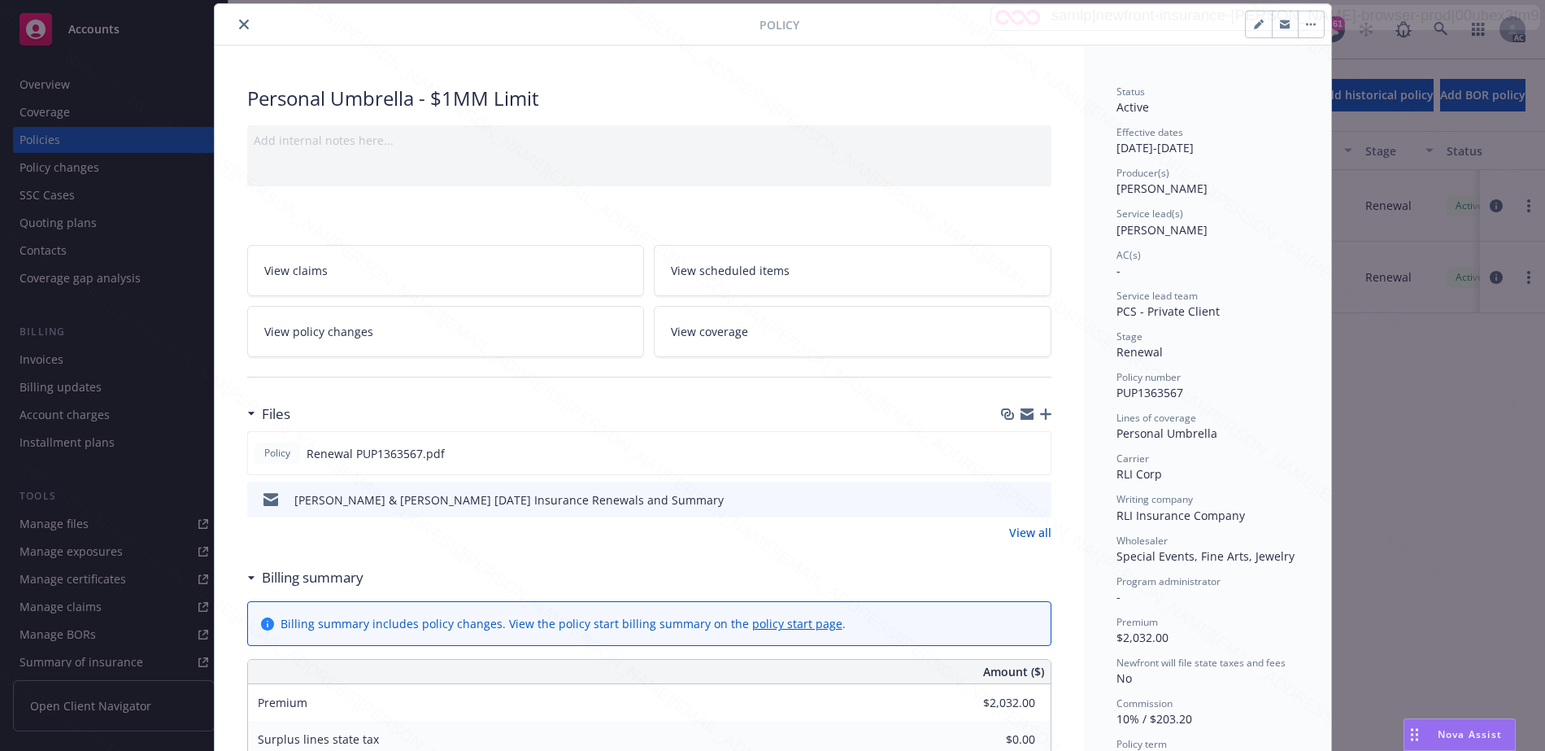
click at [255, 580] on div "Billing summary" at bounding box center [309, 577] width 108 height 21
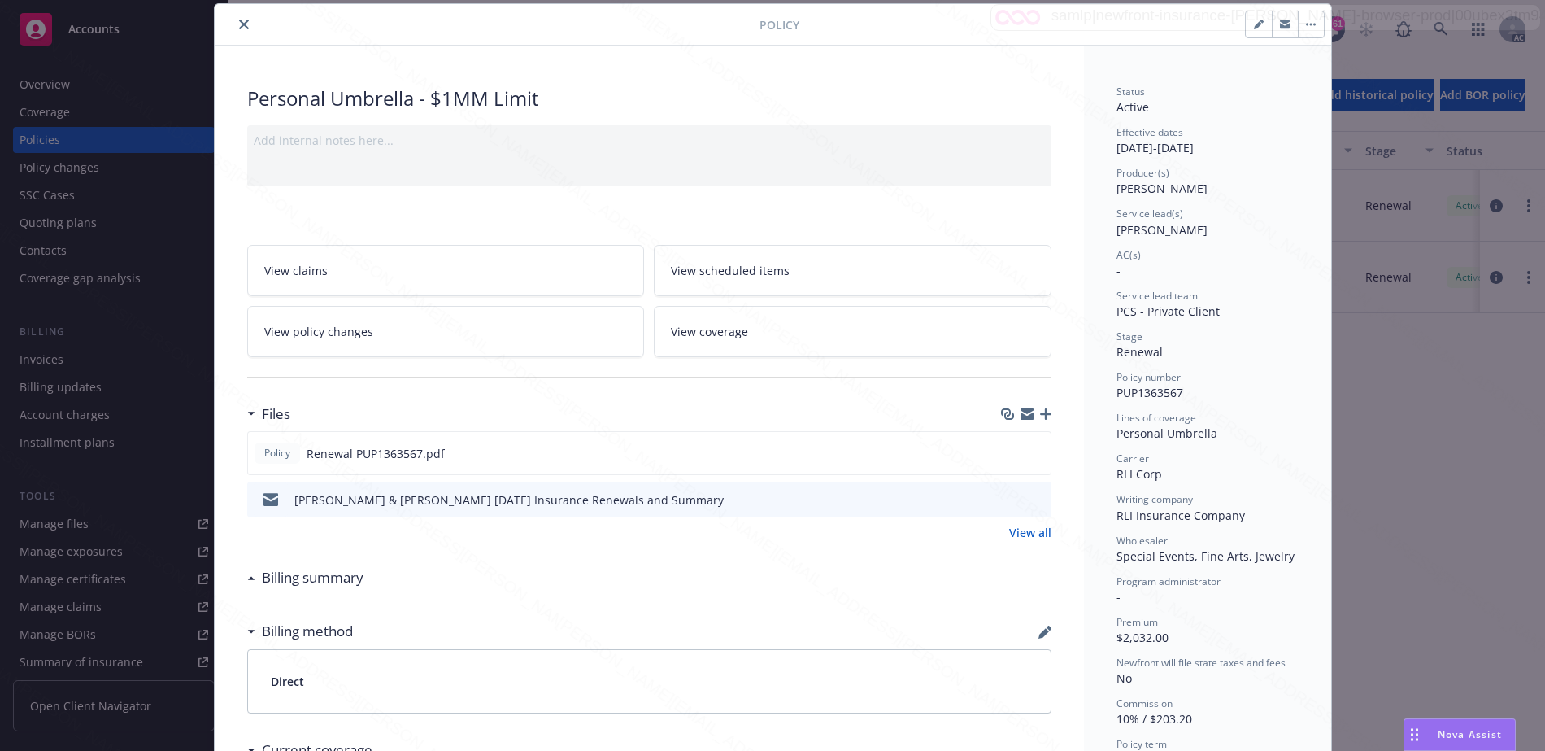
click at [234, 24] on button "close" at bounding box center [244, 25] width 20 height 20
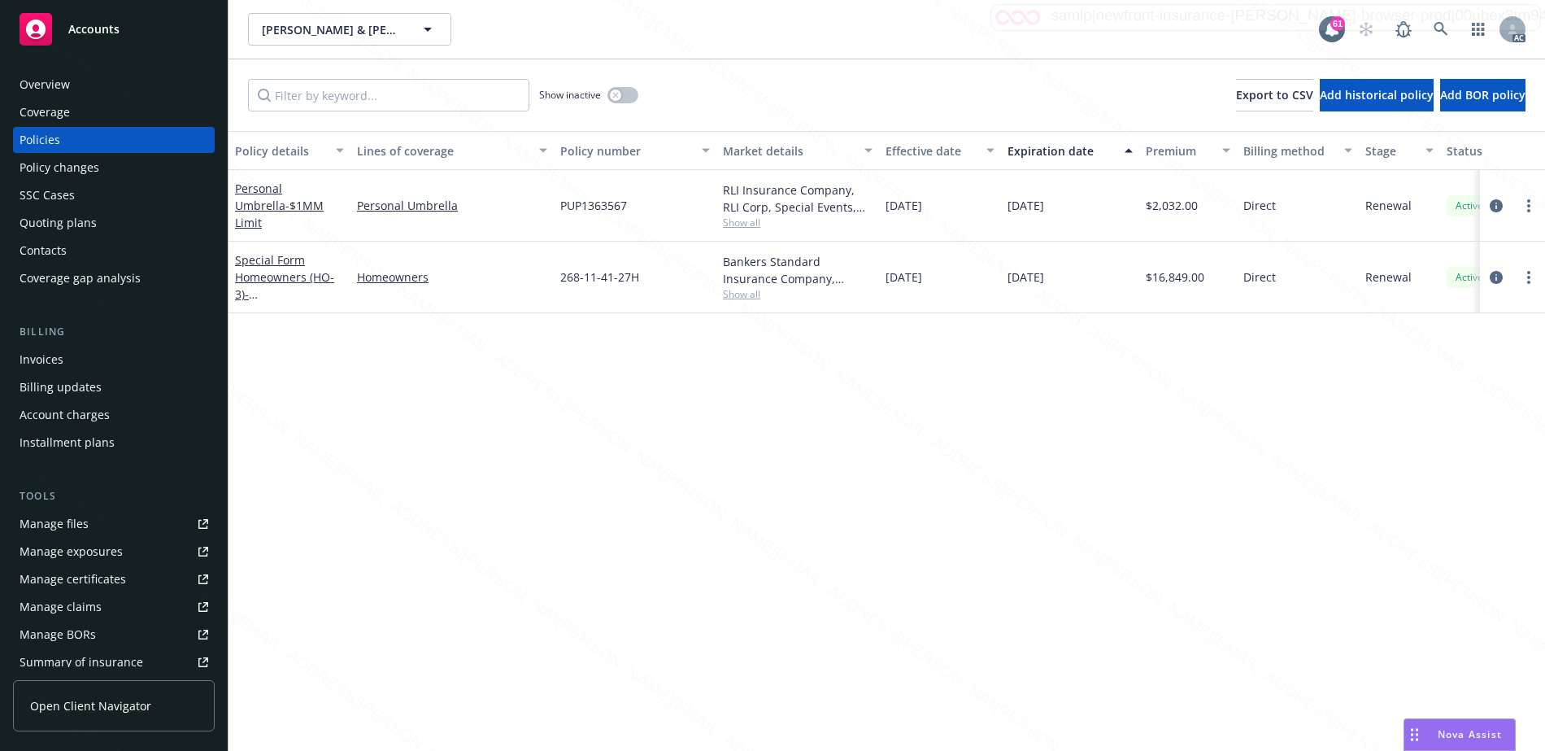
click at [108, 82] on div "Overview" at bounding box center [114, 85] width 189 height 26
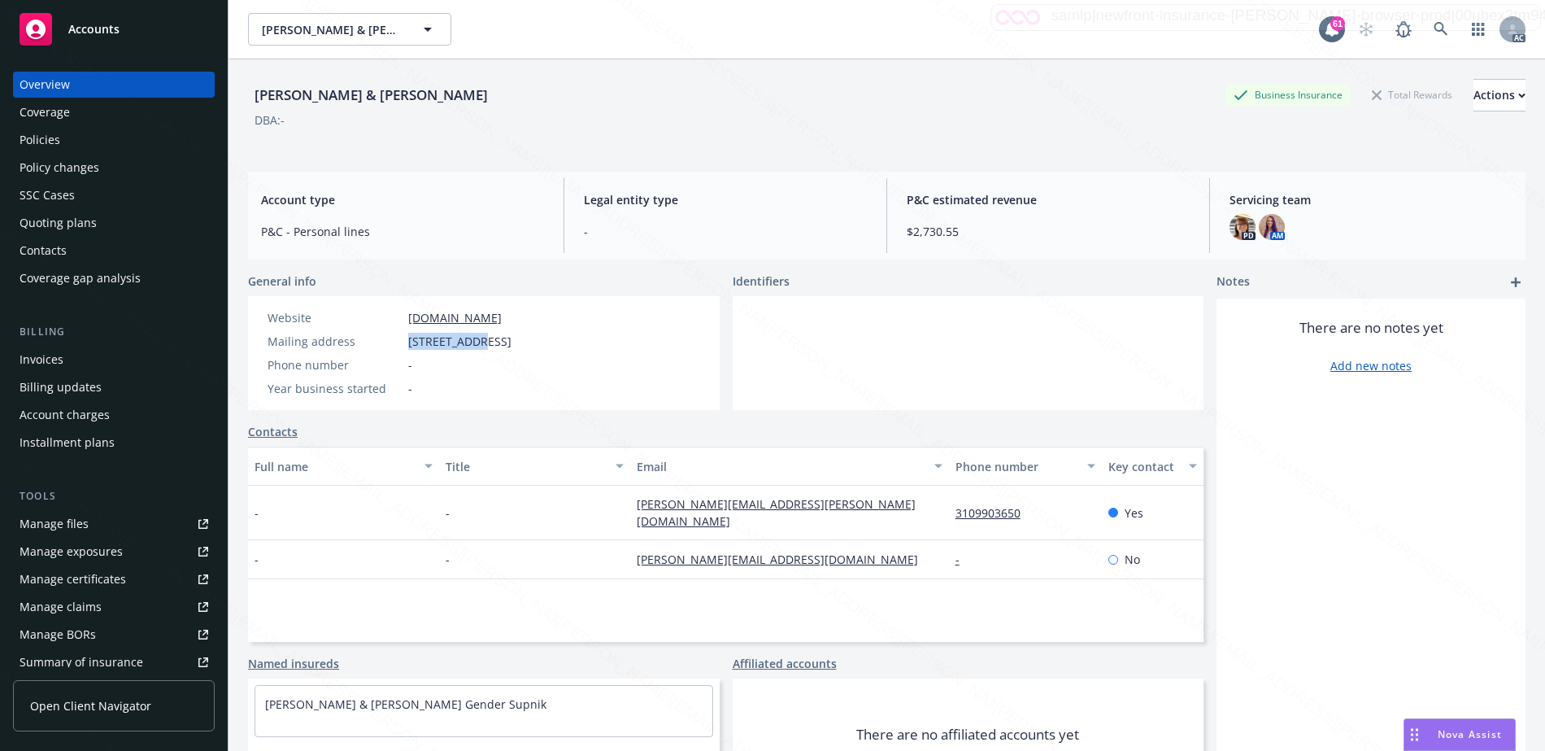
drag, startPoint x: 403, startPoint y: 342, endPoint x: 477, endPoint y: 342, distance: 74.0
click at [477, 342] on div "Mailing address [STREET_ADDRESS]" at bounding box center [389, 341] width 257 height 17
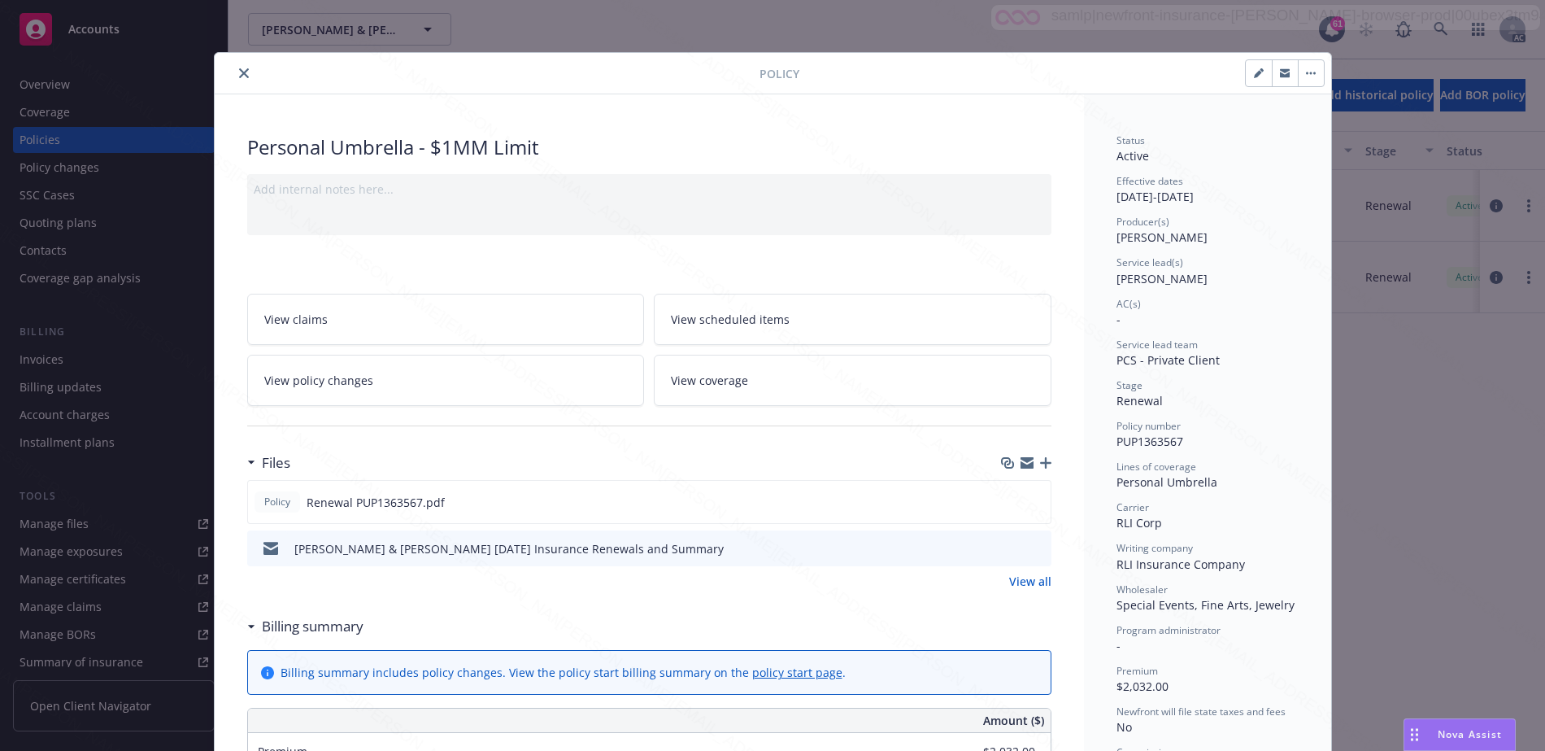
scroll to position [49, 0]
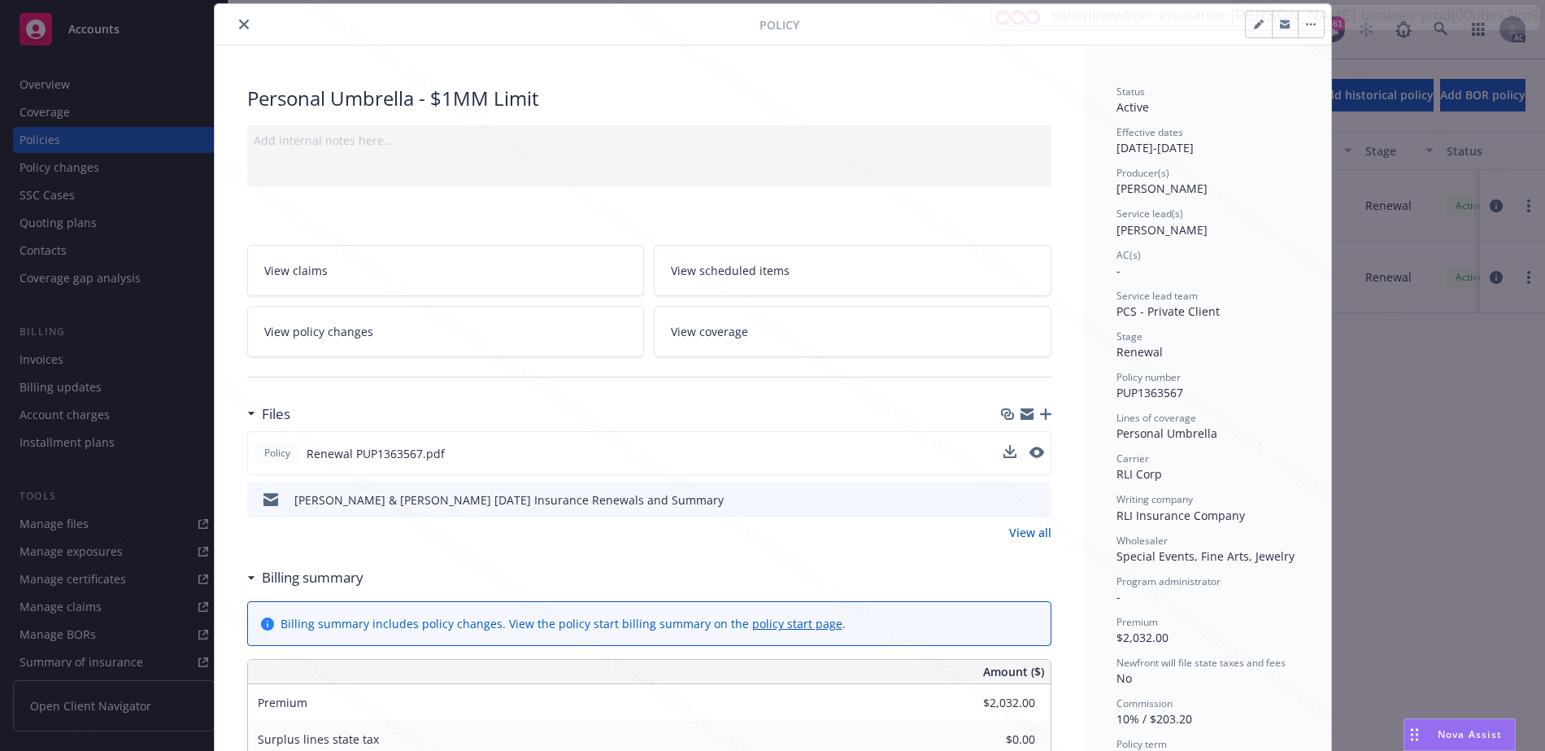
click at [989, 462] on div "Policy Renewal PUP1363567.pdf" at bounding box center [649, 453] width 804 height 44
click at [1005, 455] on icon "download file" at bounding box center [1008, 452] width 13 height 13
drag, startPoint x: 1113, startPoint y: 390, endPoint x: 1178, endPoint y: 391, distance: 65.1
click at [1178, 391] on span "PUP1363567" at bounding box center [1150, 392] width 67 height 15
copy span "PUP1363567"
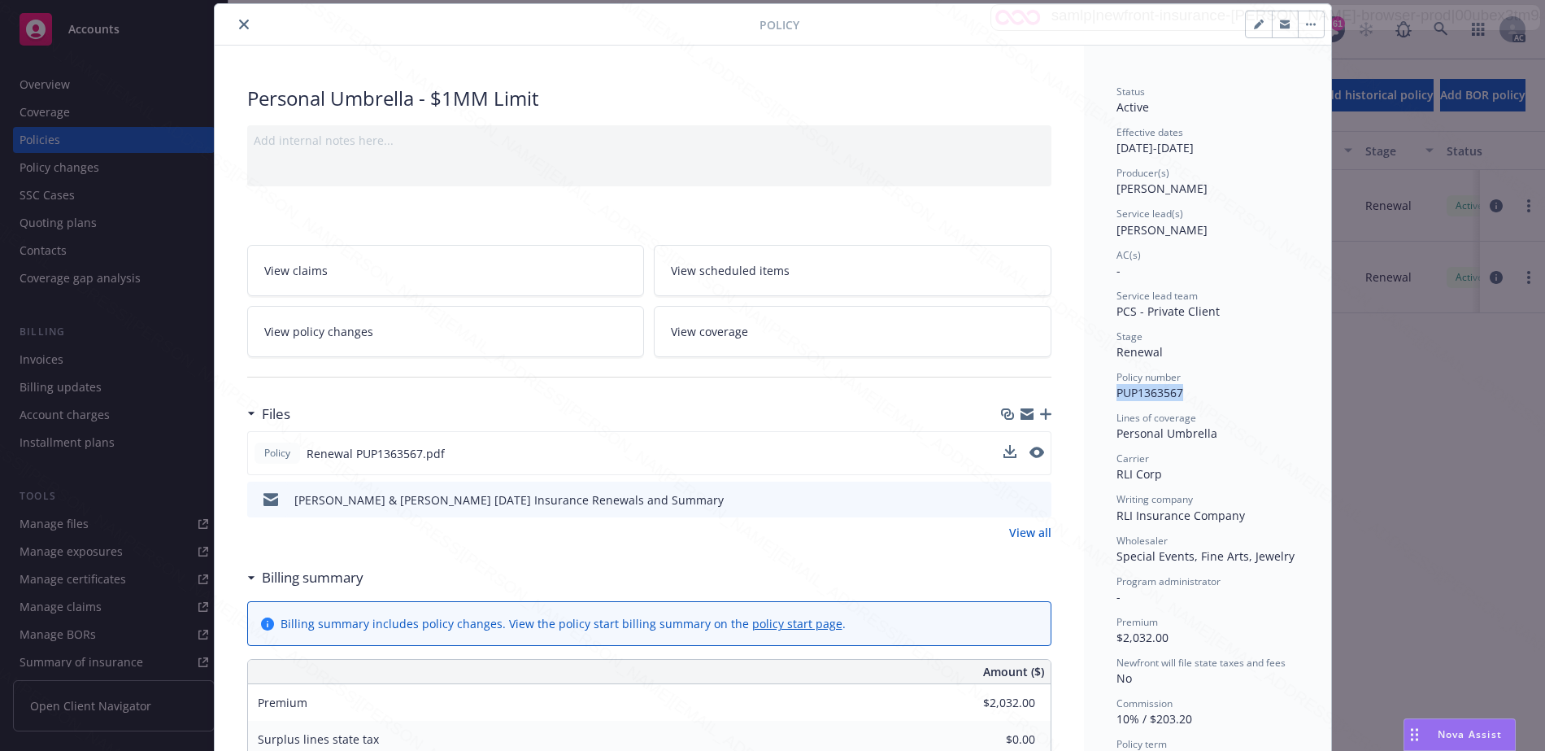
click at [239, 24] on icon "close" at bounding box center [244, 25] width 10 height 10
